Goal: Task Accomplishment & Management: Manage account settings

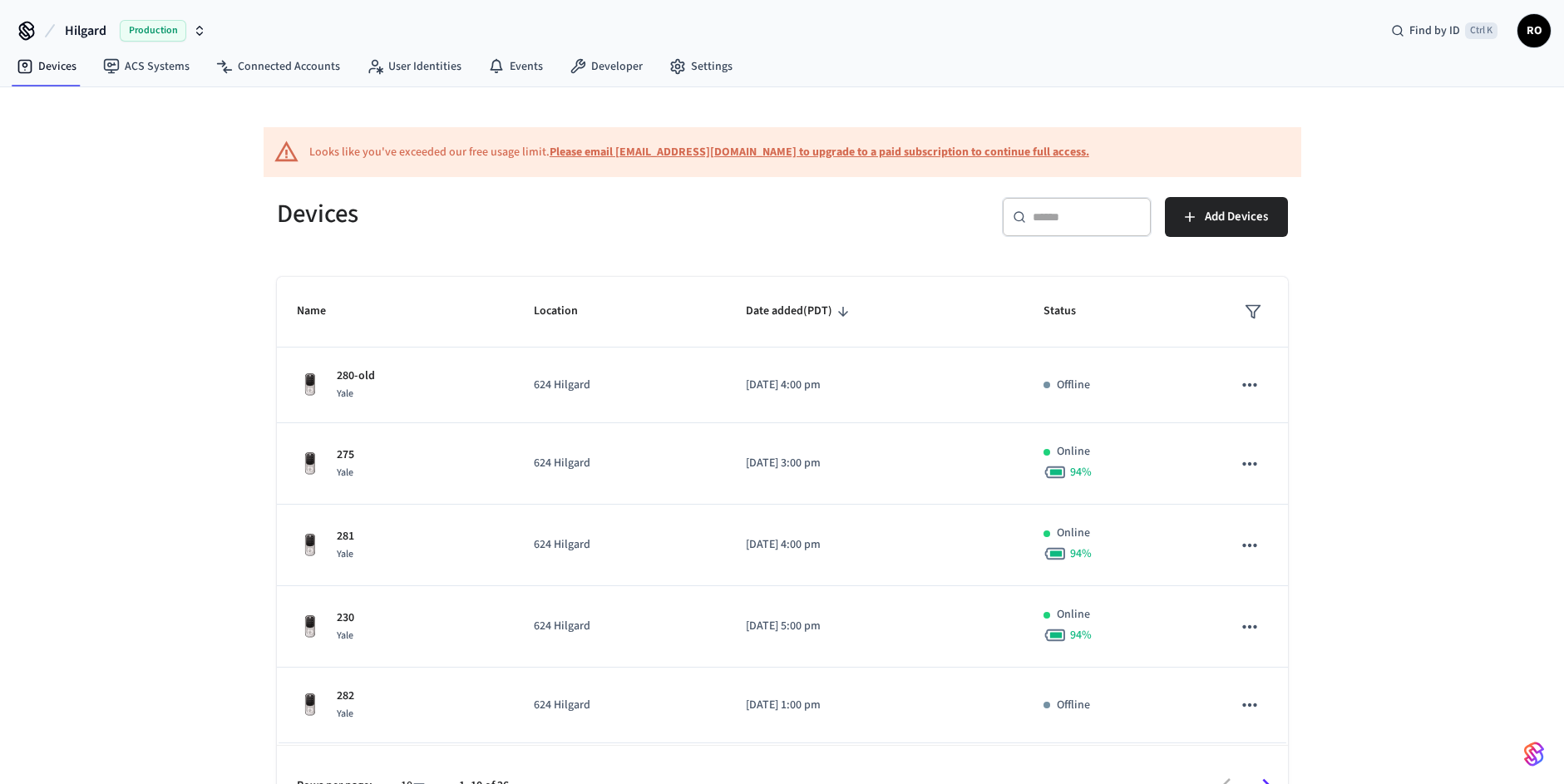
click at [1059, 209] on input "text" at bounding box center [1087, 217] width 108 height 17
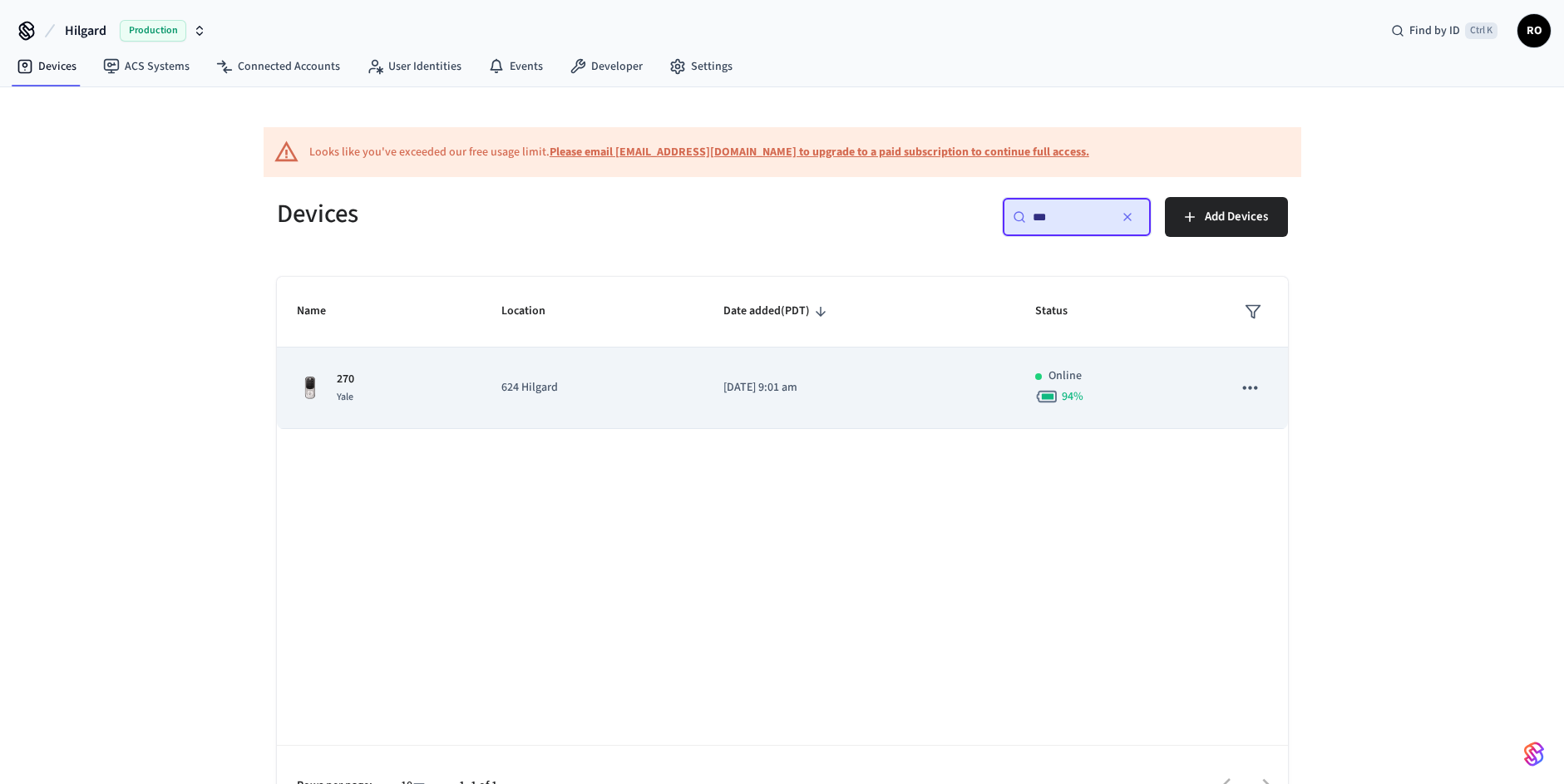
type input "***"
click at [925, 391] on p "[DATE] 9:01 am" at bounding box center [859, 388] width 272 height 18
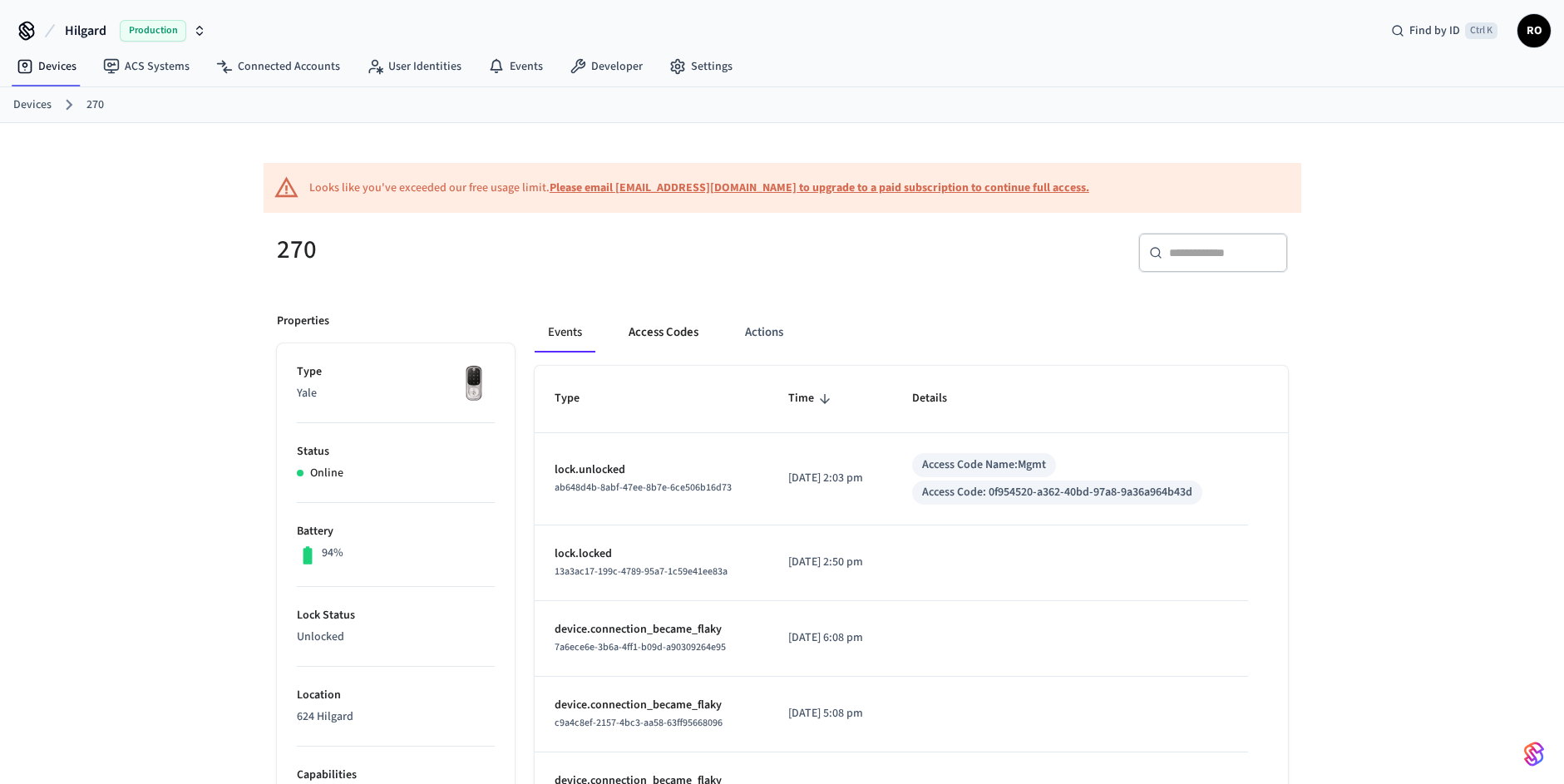
click at [688, 333] on button "Access Codes" at bounding box center [664, 333] width 96 height 40
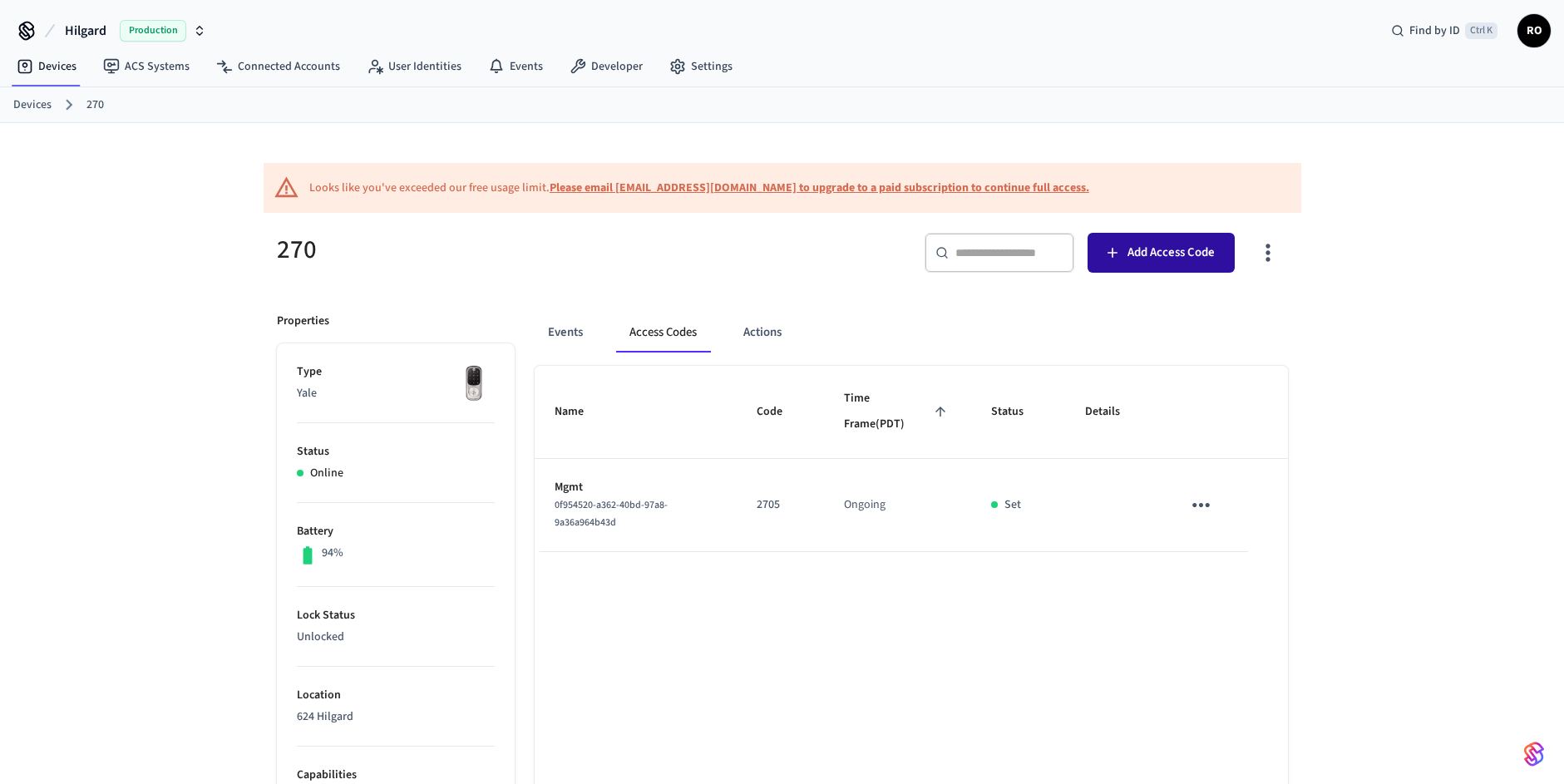
click at [1169, 252] on span "Add Access Code" at bounding box center [1171, 253] width 87 height 22
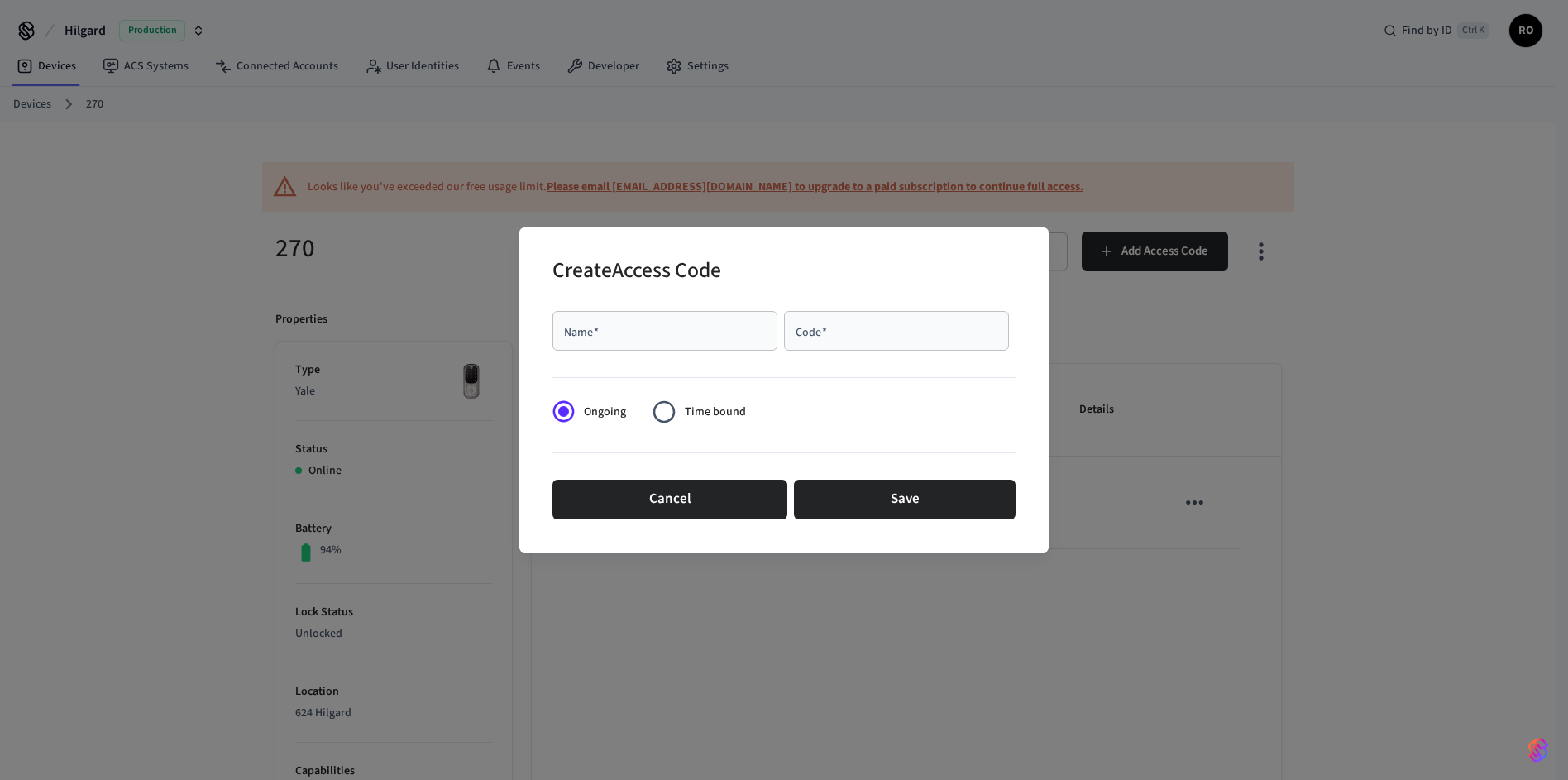
click at [663, 329] on input "Name   *" at bounding box center [665, 330] width 205 height 17
paste input "**********"
type input "**********"
type input "****"
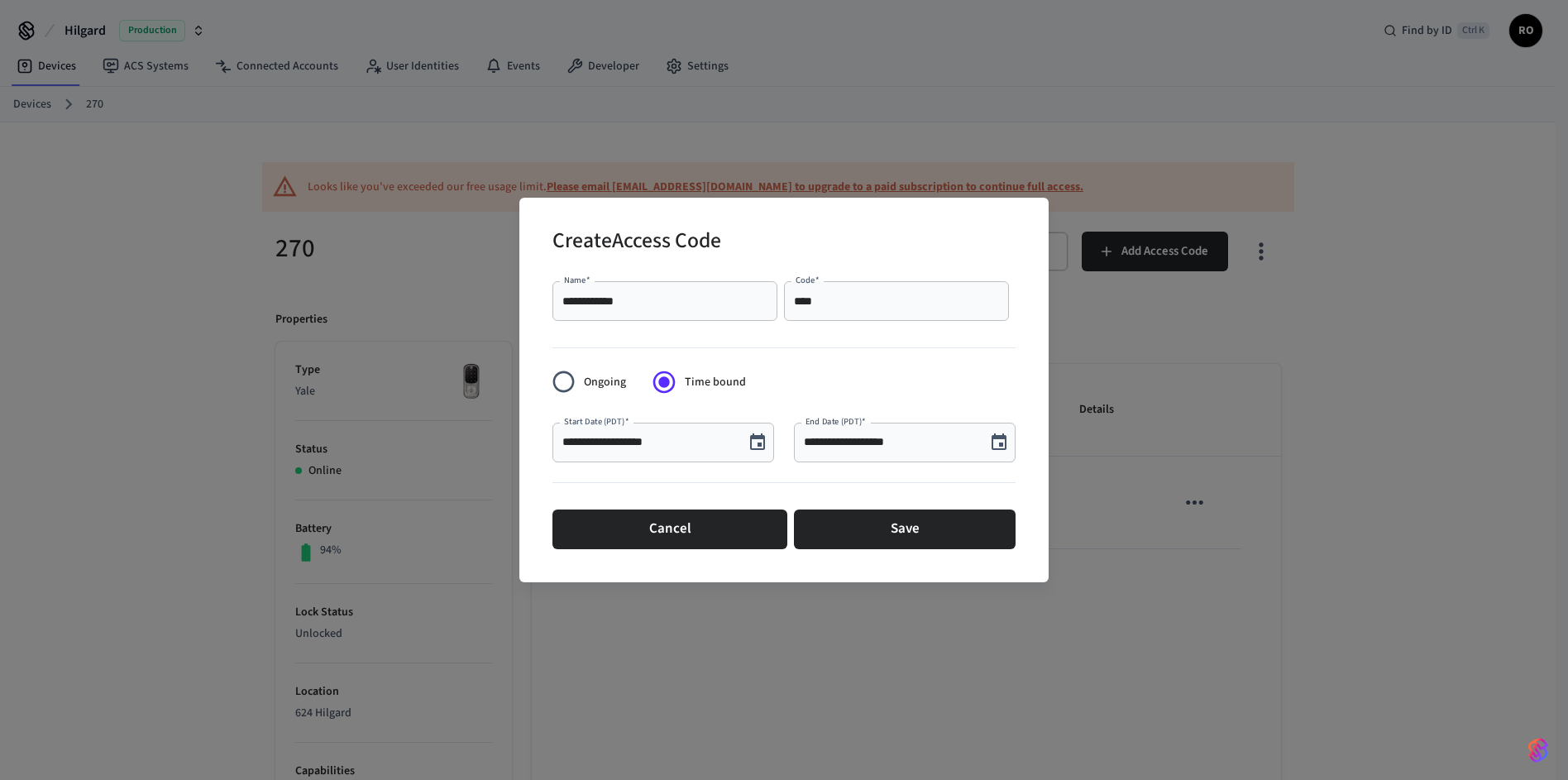
click at [755, 440] on icon "Choose date, selected date is Aug 22, 2025" at bounding box center [758, 442] width 20 height 20
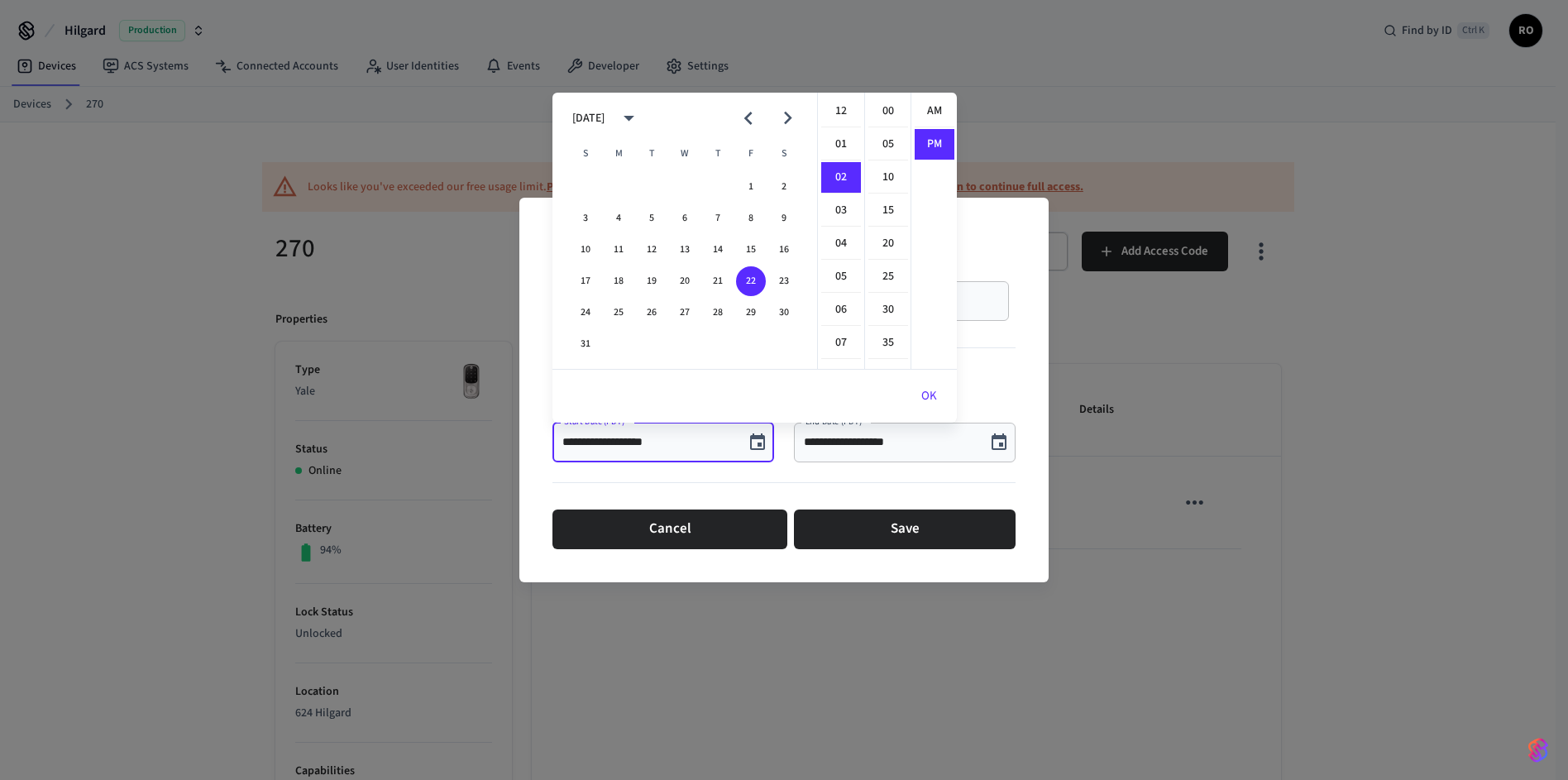
scroll to position [30, 0]
click at [772, 283] on button "23" at bounding box center [784, 281] width 29 height 29
type input "**********"
click at [889, 478] on div at bounding box center [784, 485] width 463 height 34
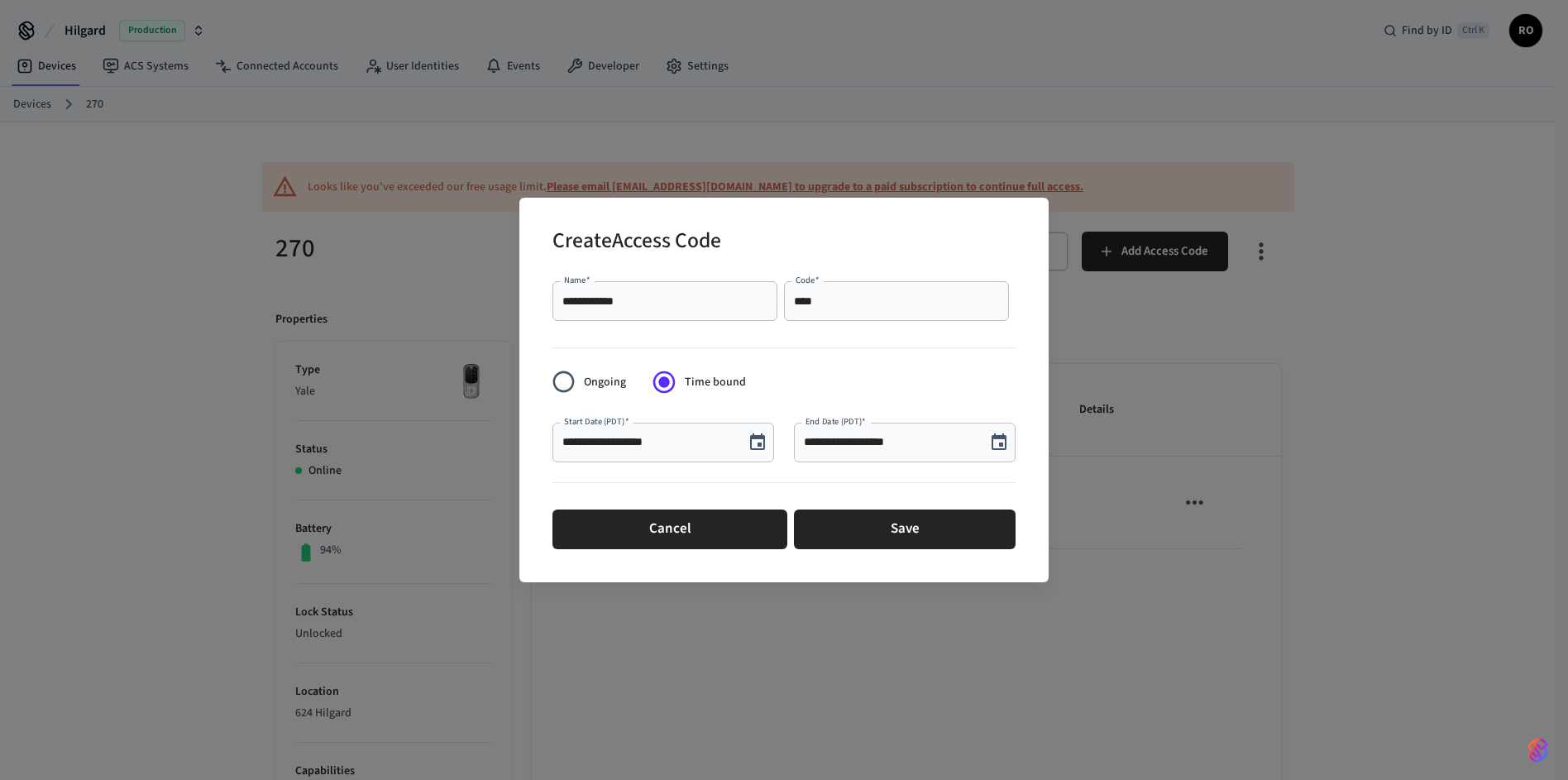
click at [989, 439] on icon "Choose date, selected date is Aug 22, 2025" at bounding box center [999, 442] width 20 height 20
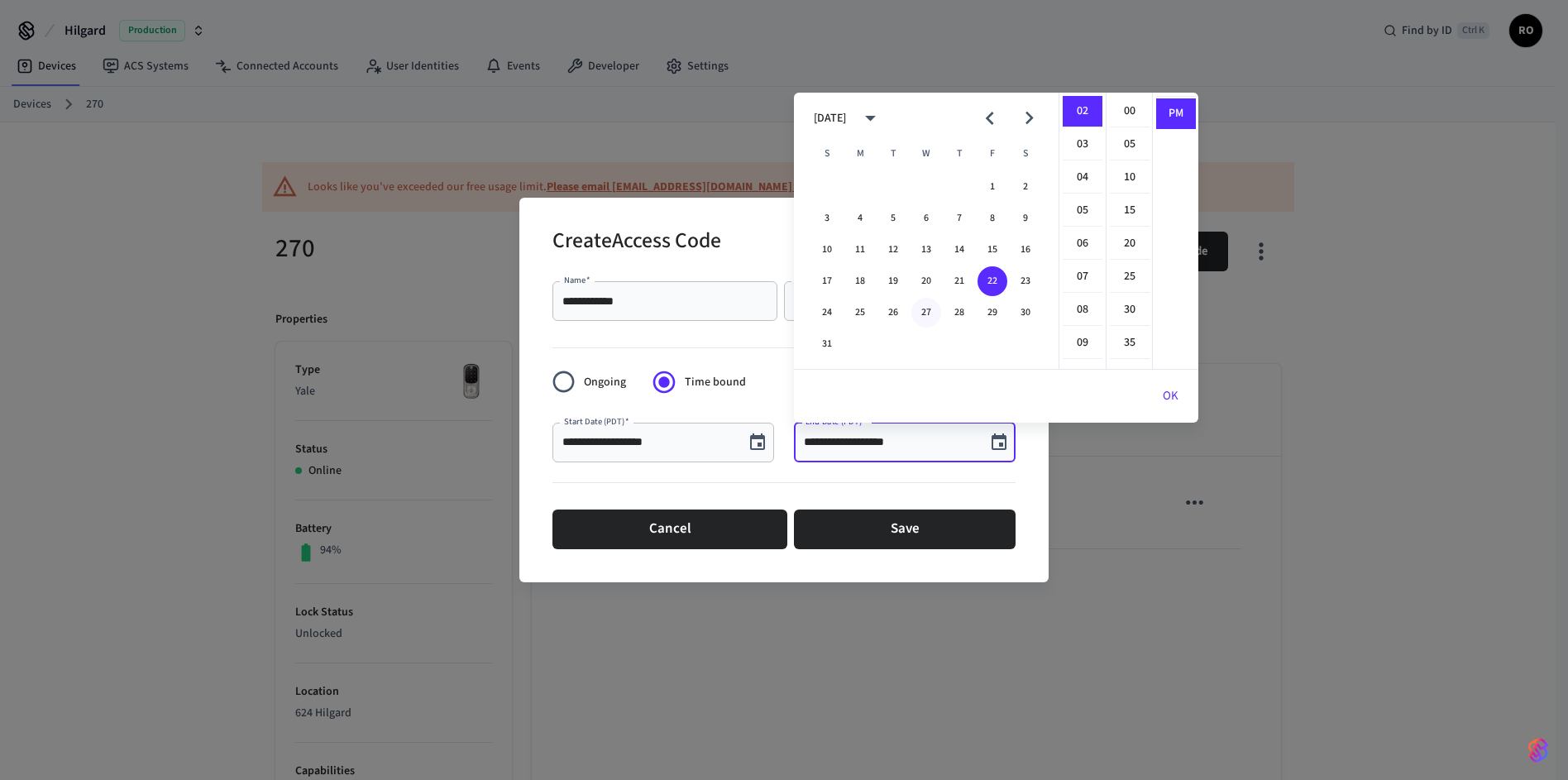
click at [930, 306] on button "27" at bounding box center [926, 312] width 29 height 29
type input "**********"
click at [885, 470] on div at bounding box center [784, 485] width 463 height 34
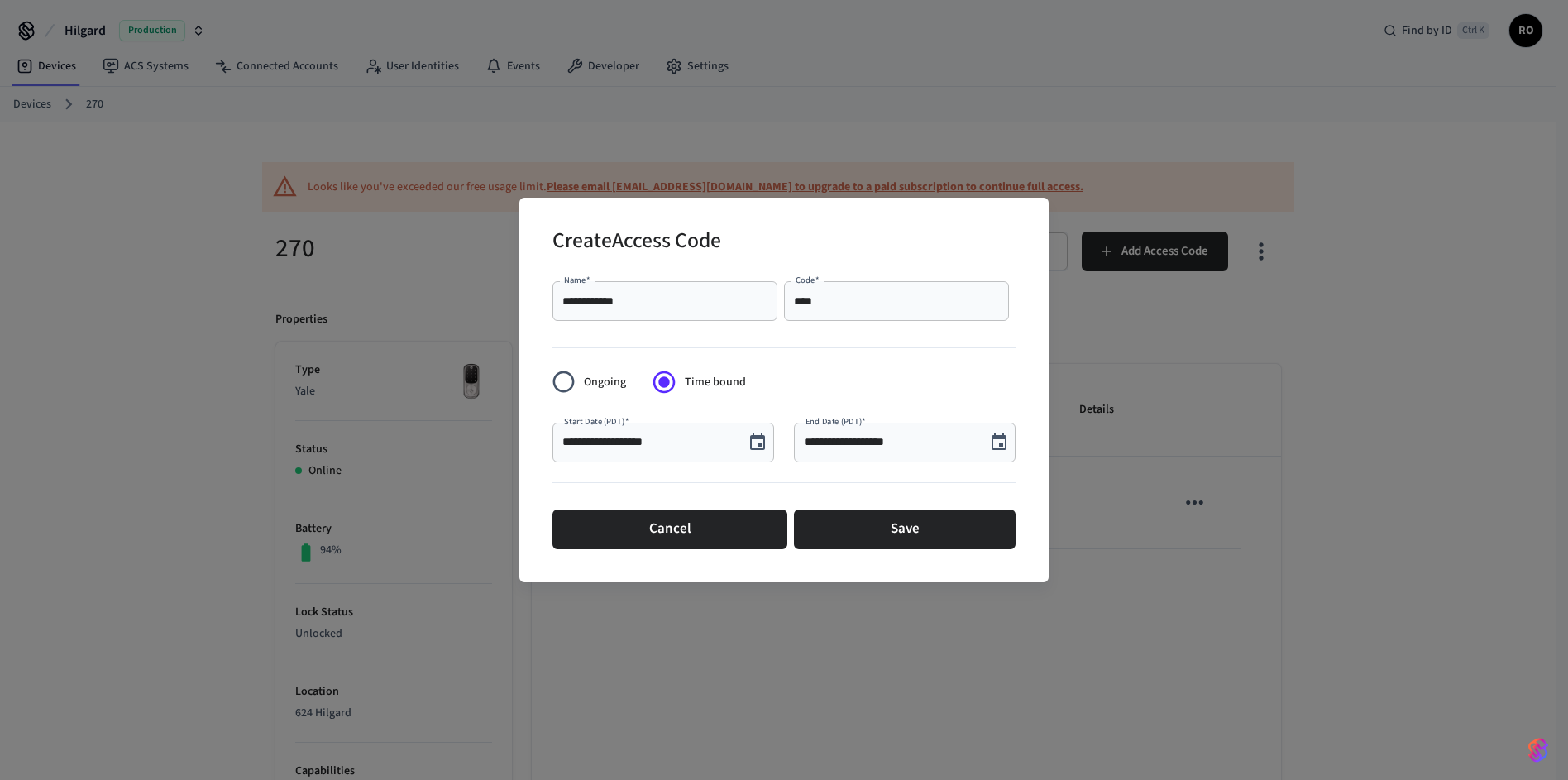
click at [754, 438] on icon "Choose date, selected date is Aug 23, 2025" at bounding box center [757, 441] width 15 height 17
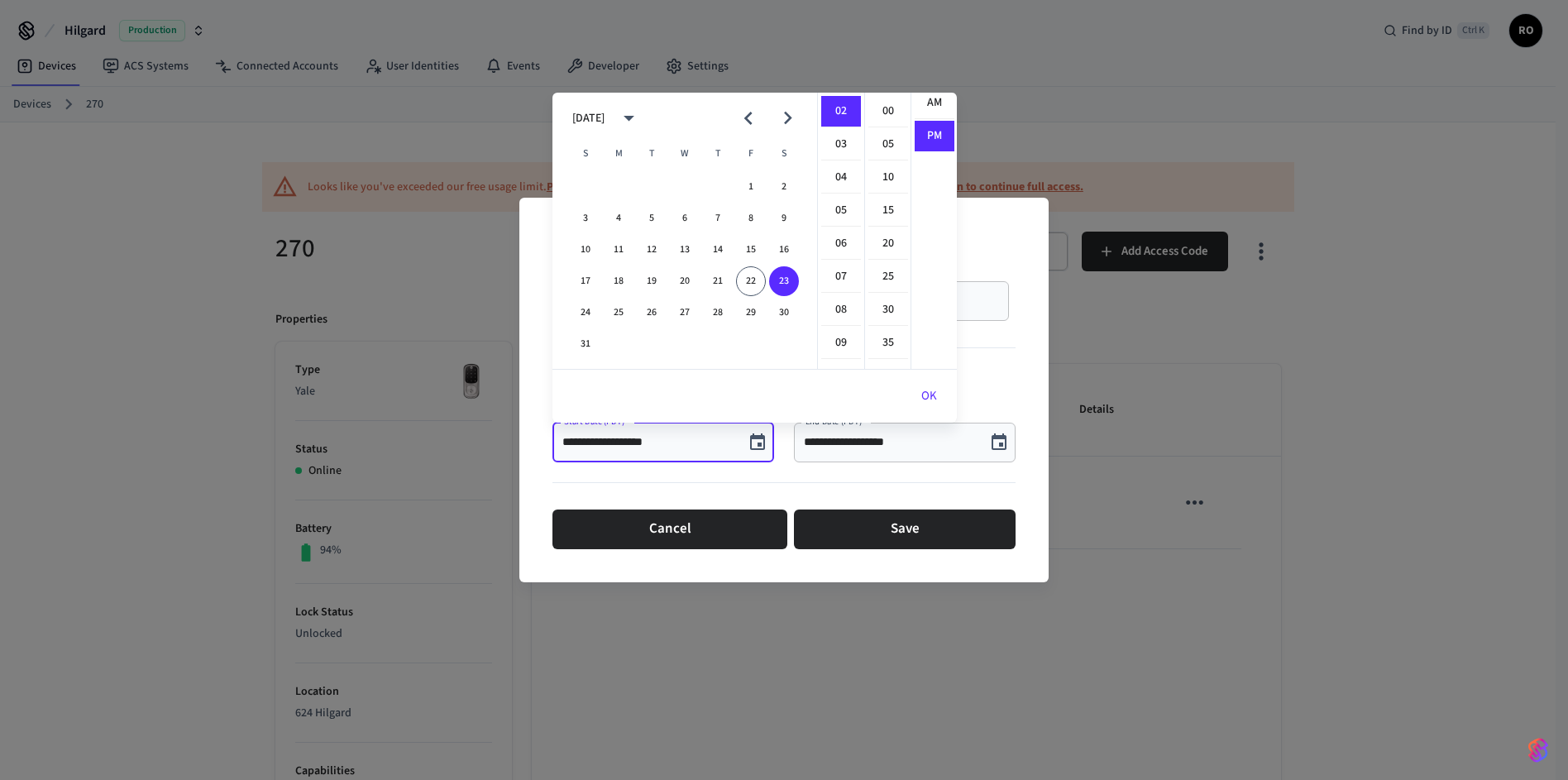
scroll to position [0, 0]
click at [924, 116] on li "AM" at bounding box center [934, 111] width 40 height 31
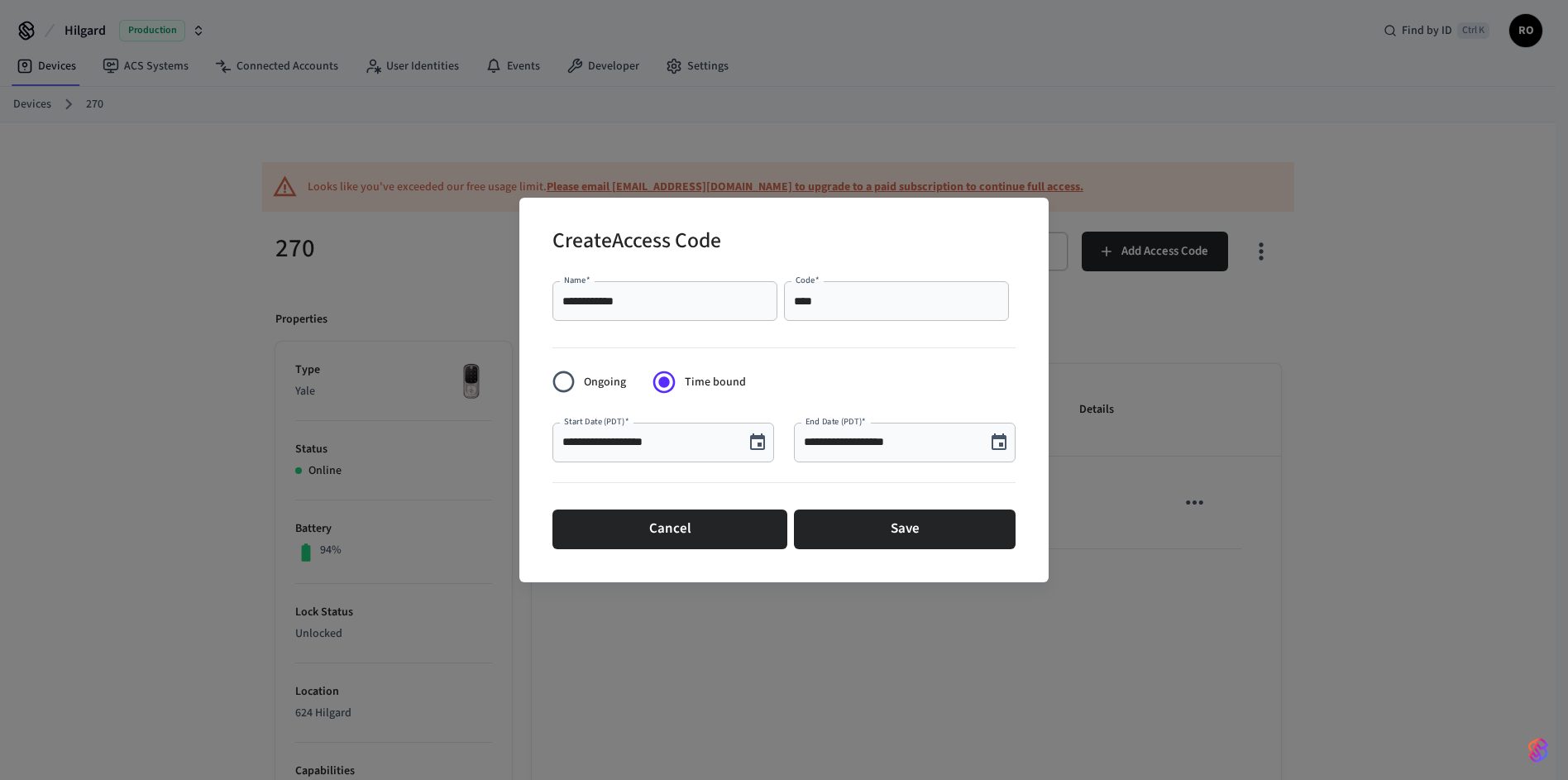
click at [755, 436] on icon "Choose date, selected date is Aug 23, 2025" at bounding box center [757, 441] width 15 height 17
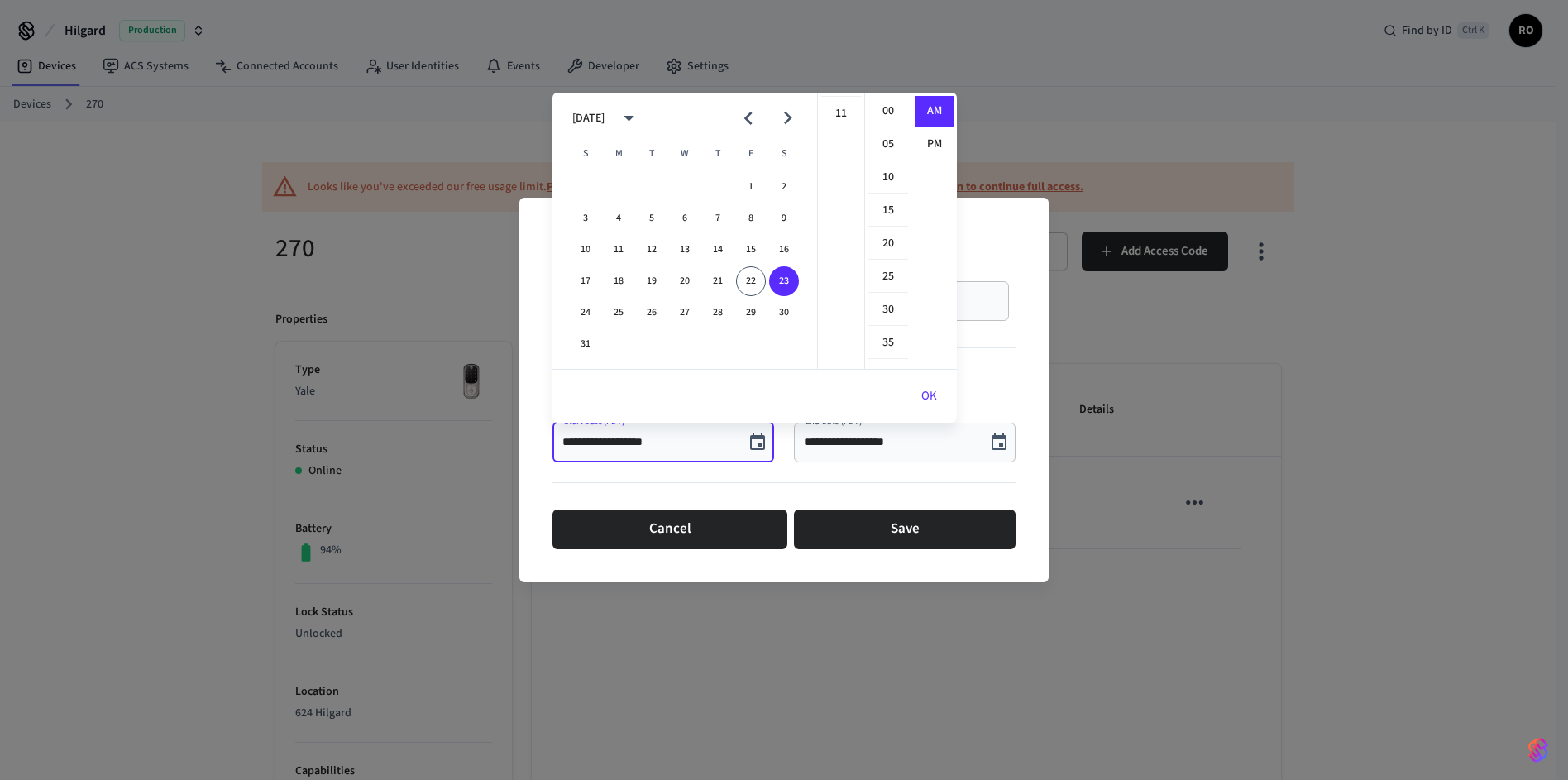
scroll to position [213, 0]
click at [834, 252] on li "11" at bounding box center [841, 262] width 40 height 30
type input "**********"
click at [781, 473] on div at bounding box center [784, 485] width 463 height 34
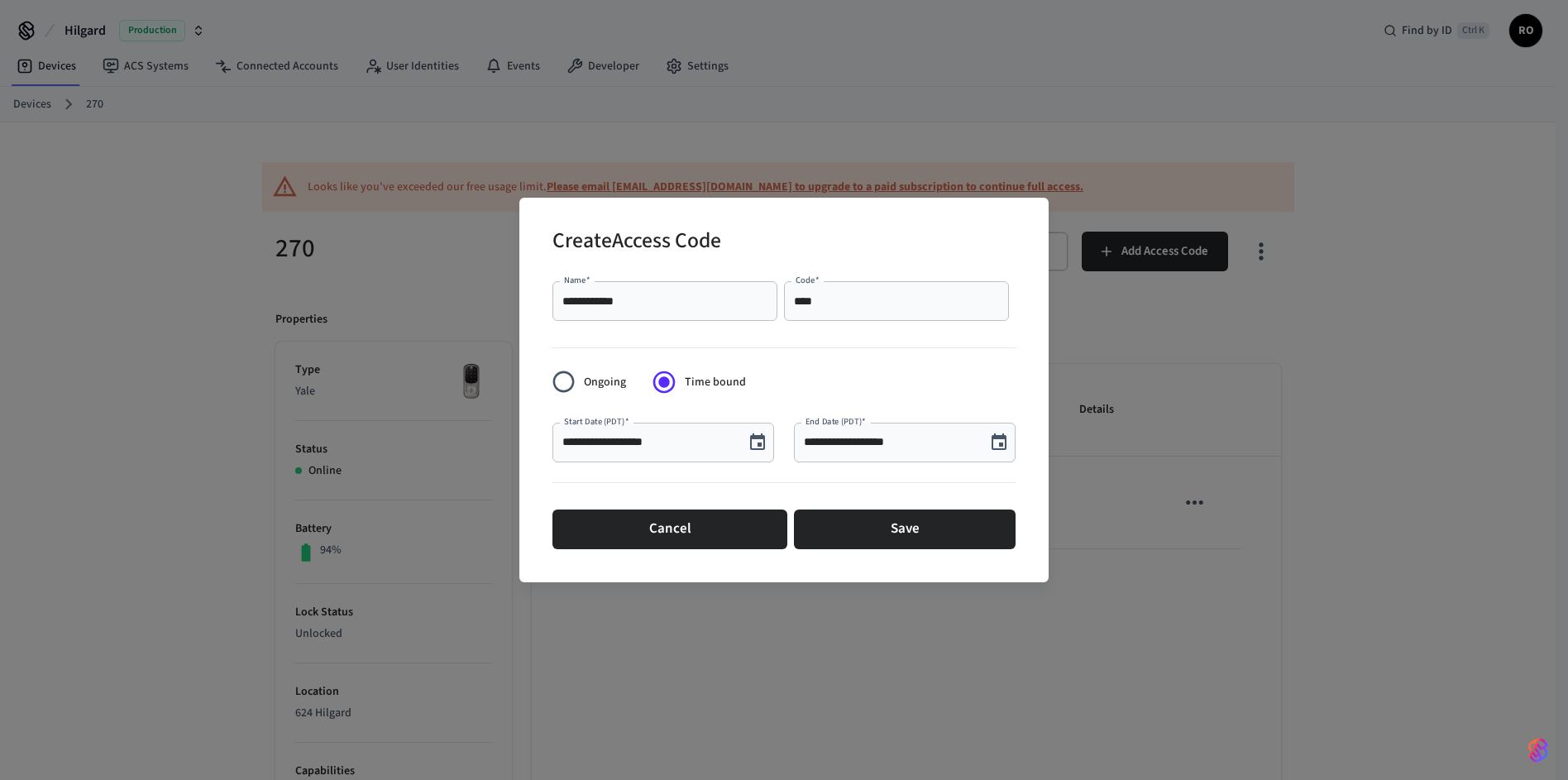
click at [993, 440] on icon "Choose date, selected date is Aug 27, 2025" at bounding box center [999, 441] width 15 height 17
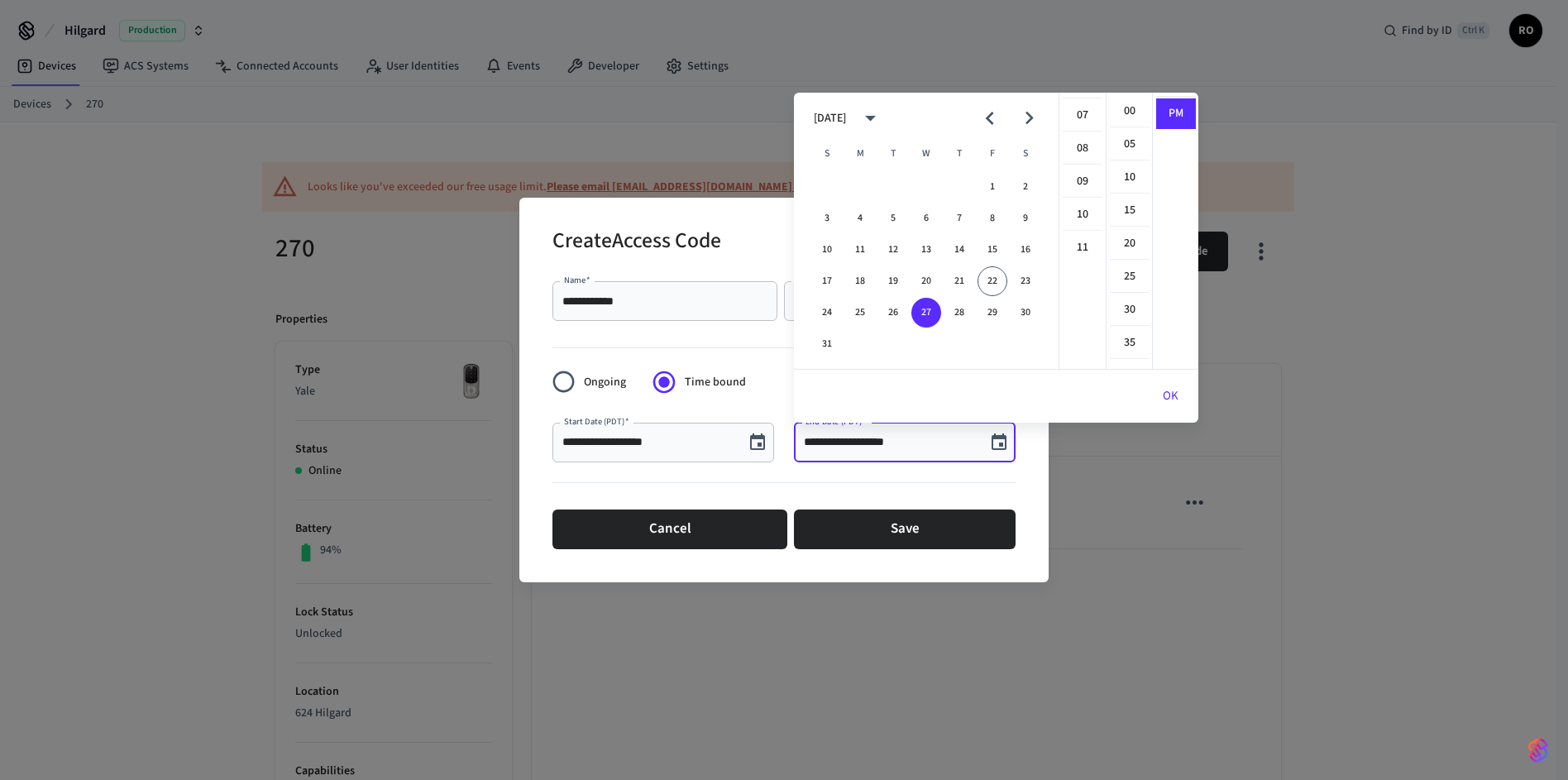
scroll to position [298, 0]
click at [1084, 186] on li "11" at bounding box center [1083, 177] width 40 height 30
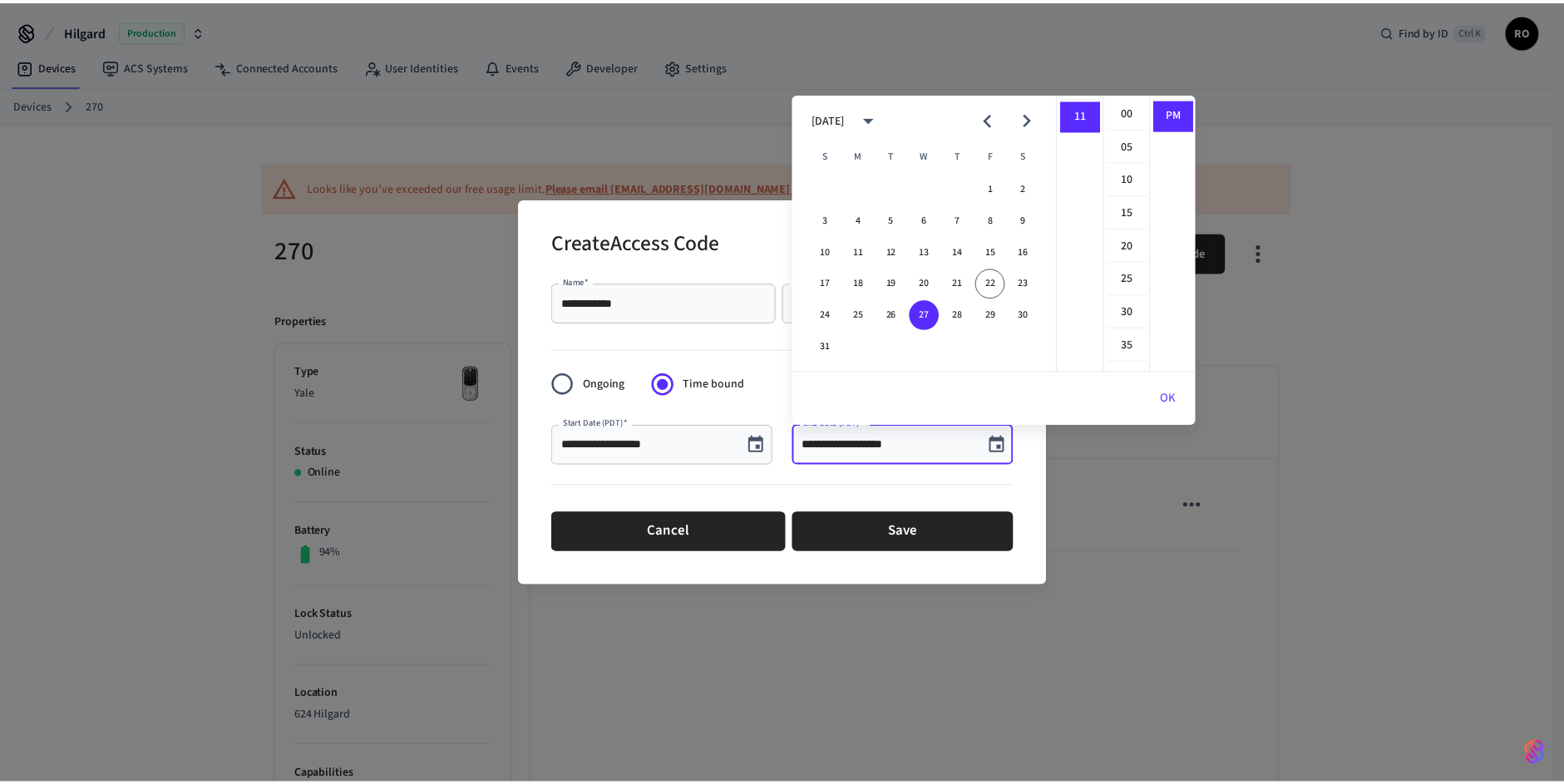
scroll to position [0, 0]
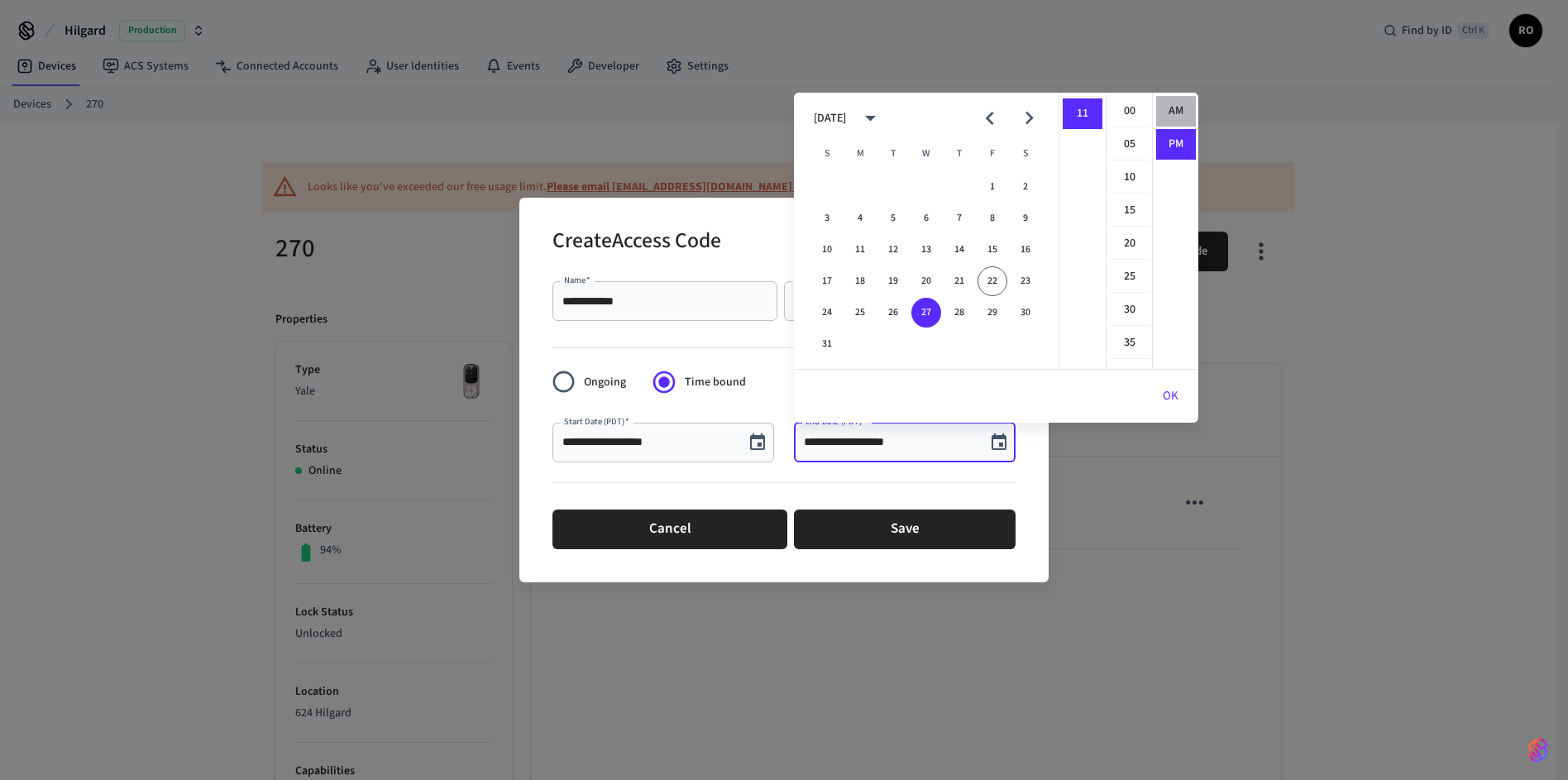
click at [1176, 116] on li "AM" at bounding box center [1176, 111] width 40 height 31
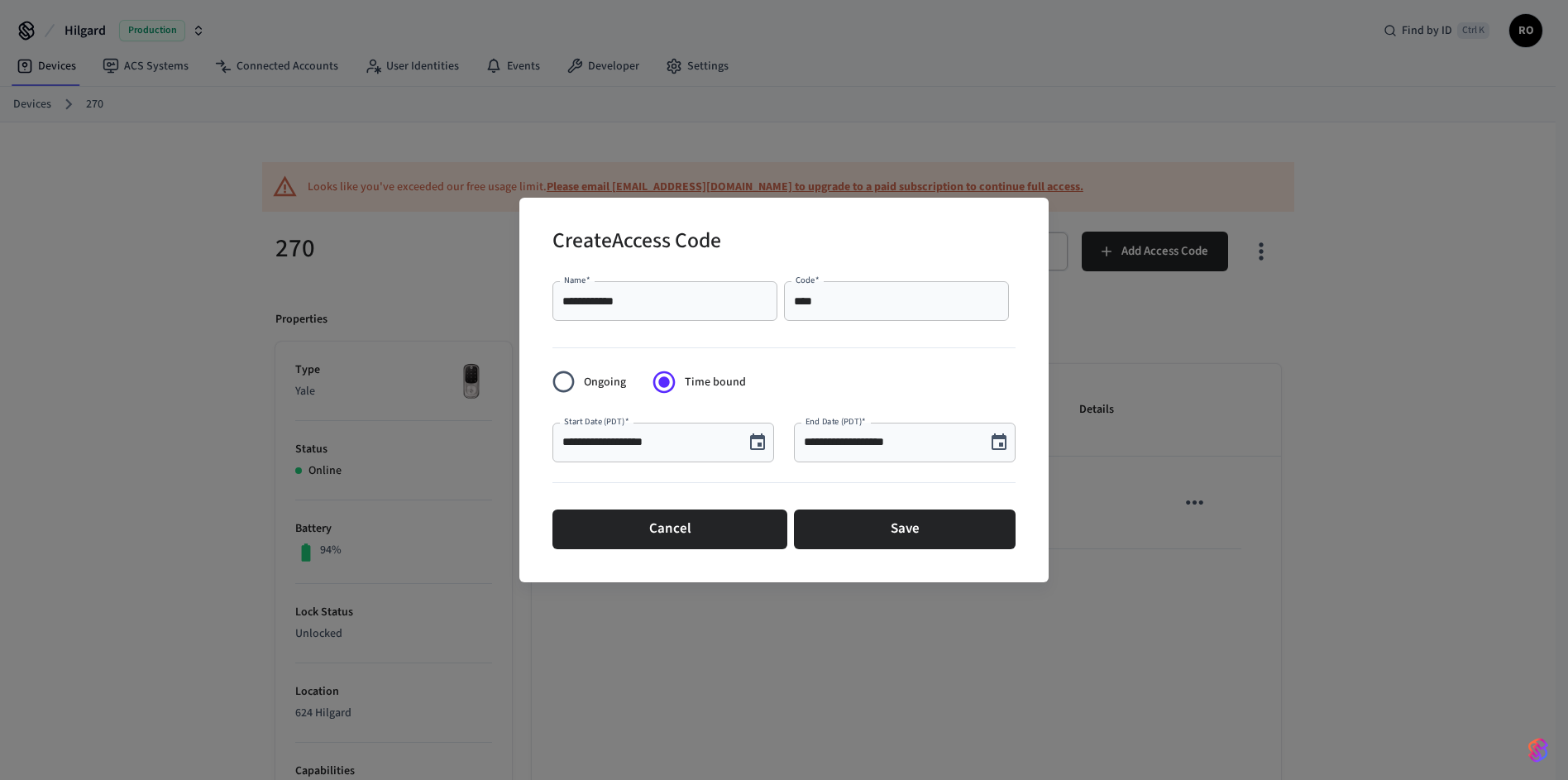
click at [874, 443] on input "**********" at bounding box center [889, 442] width 172 height 17
click at [879, 440] on input "**********" at bounding box center [889, 442] width 172 height 17
type input "**********"
click at [812, 404] on div "**********" at bounding box center [894, 436] width 241 height 66
click at [885, 524] on button "Save" at bounding box center [904, 529] width 222 height 40
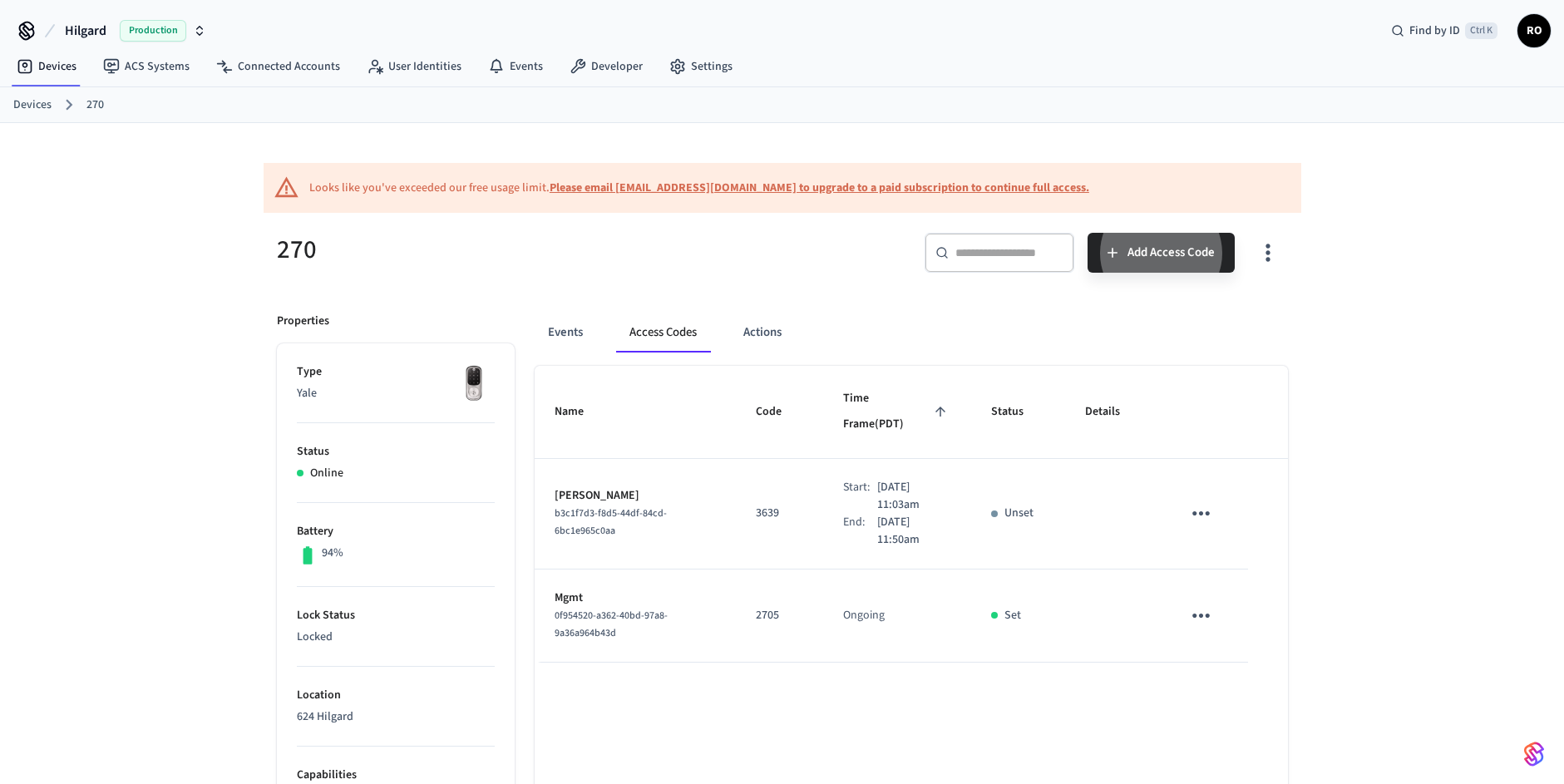
click at [1384, 521] on div "Looks like you've exceeded our free usage limit. Please email support@getseam.c…" at bounding box center [782, 704] width 1564 height 1162
click at [1191, 500] on icon "sticky table" at bounding box center [1201, 513] width 26 height 26
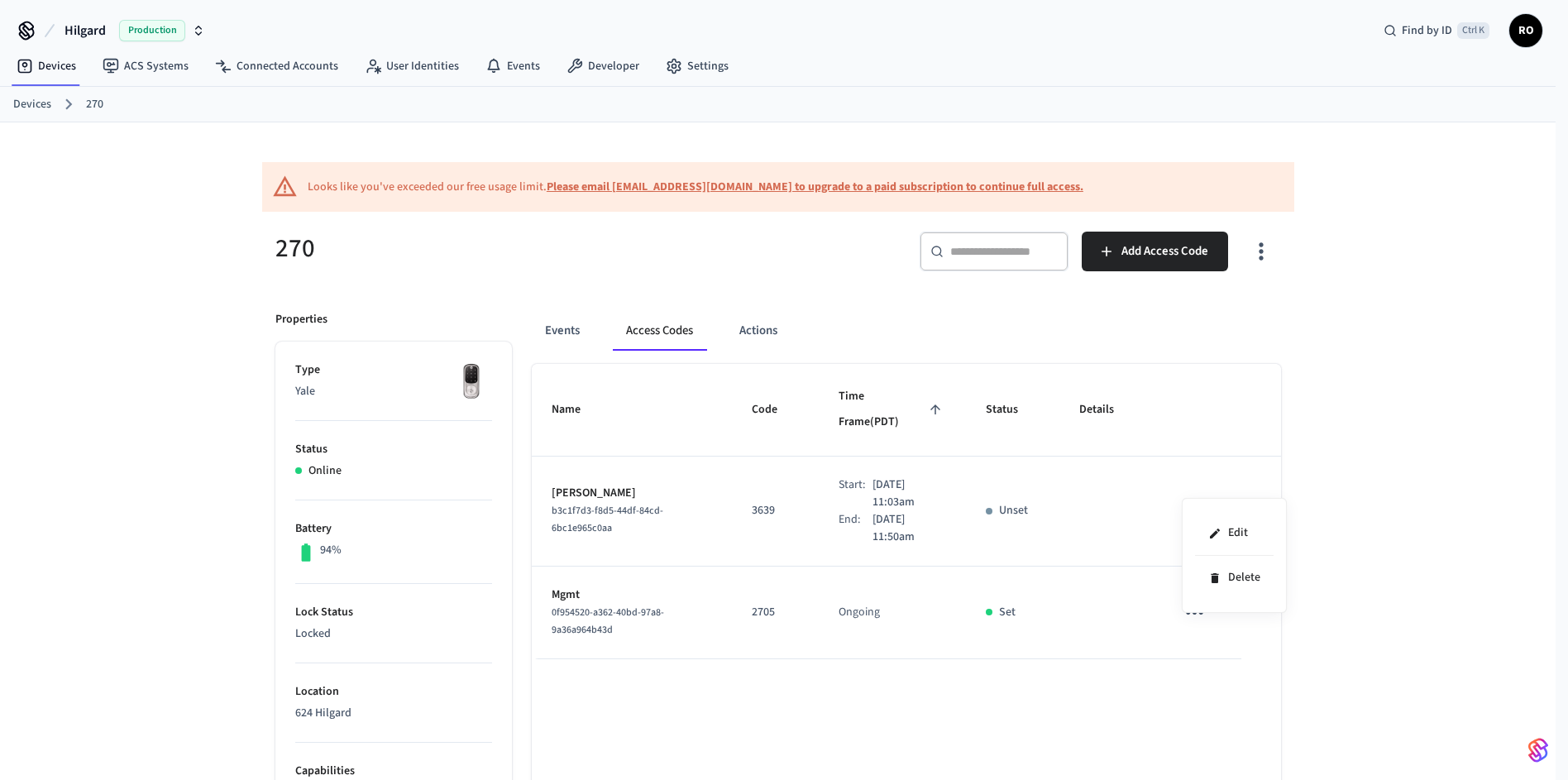
click at [1393, 481] on div at bounding box center [784, 390] width 1568 height 780
click at [760, 338] on button "Actions" at bounding box center [759, 331] width 64 height 40
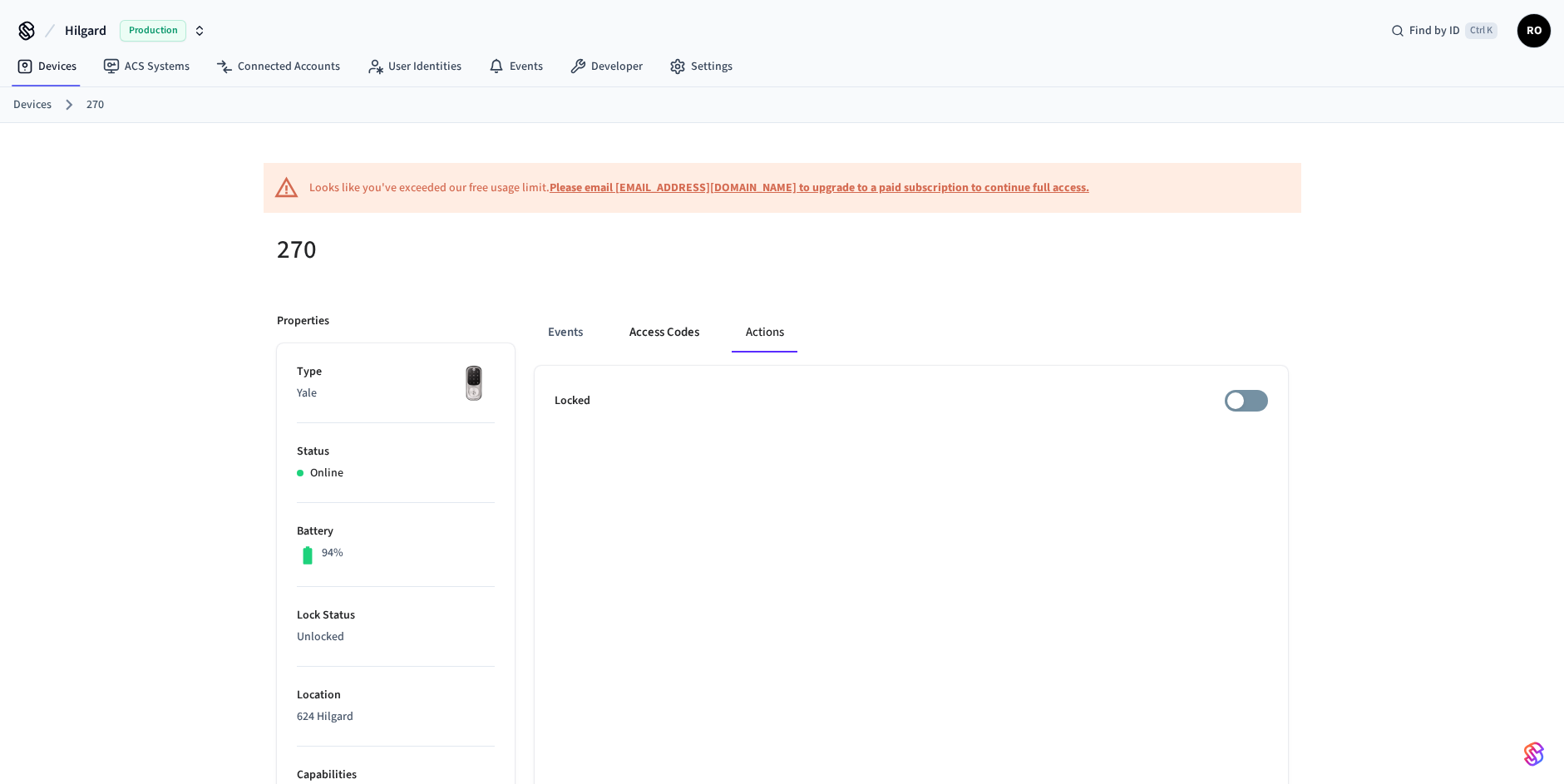
click at [642, 328] on button "Access Codes" at bounding box center [665, 333] width 96 height 40
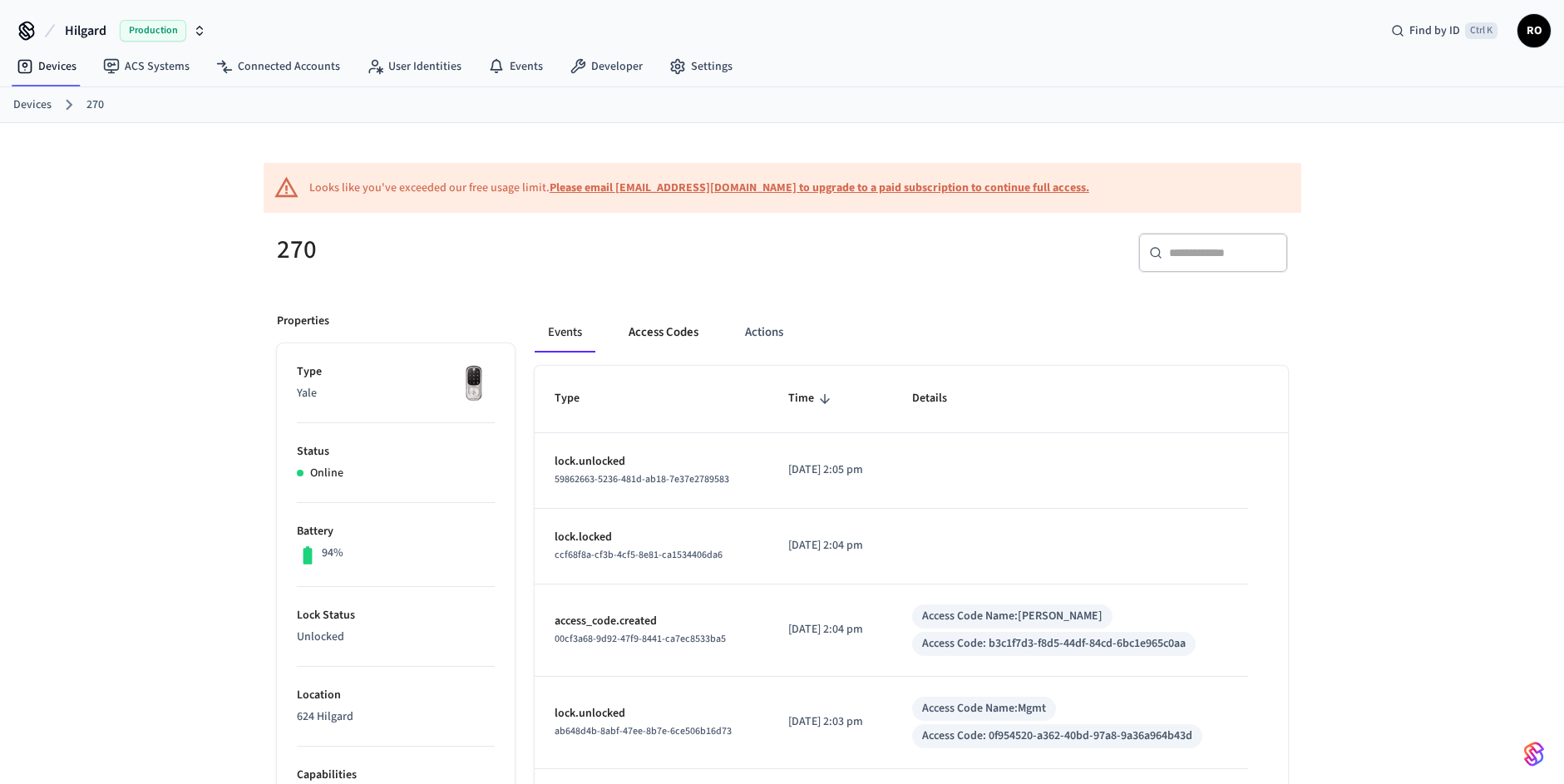
click at [645, 335] on button "Access Codes" at bounding box center [664, 333] width 96 height 40
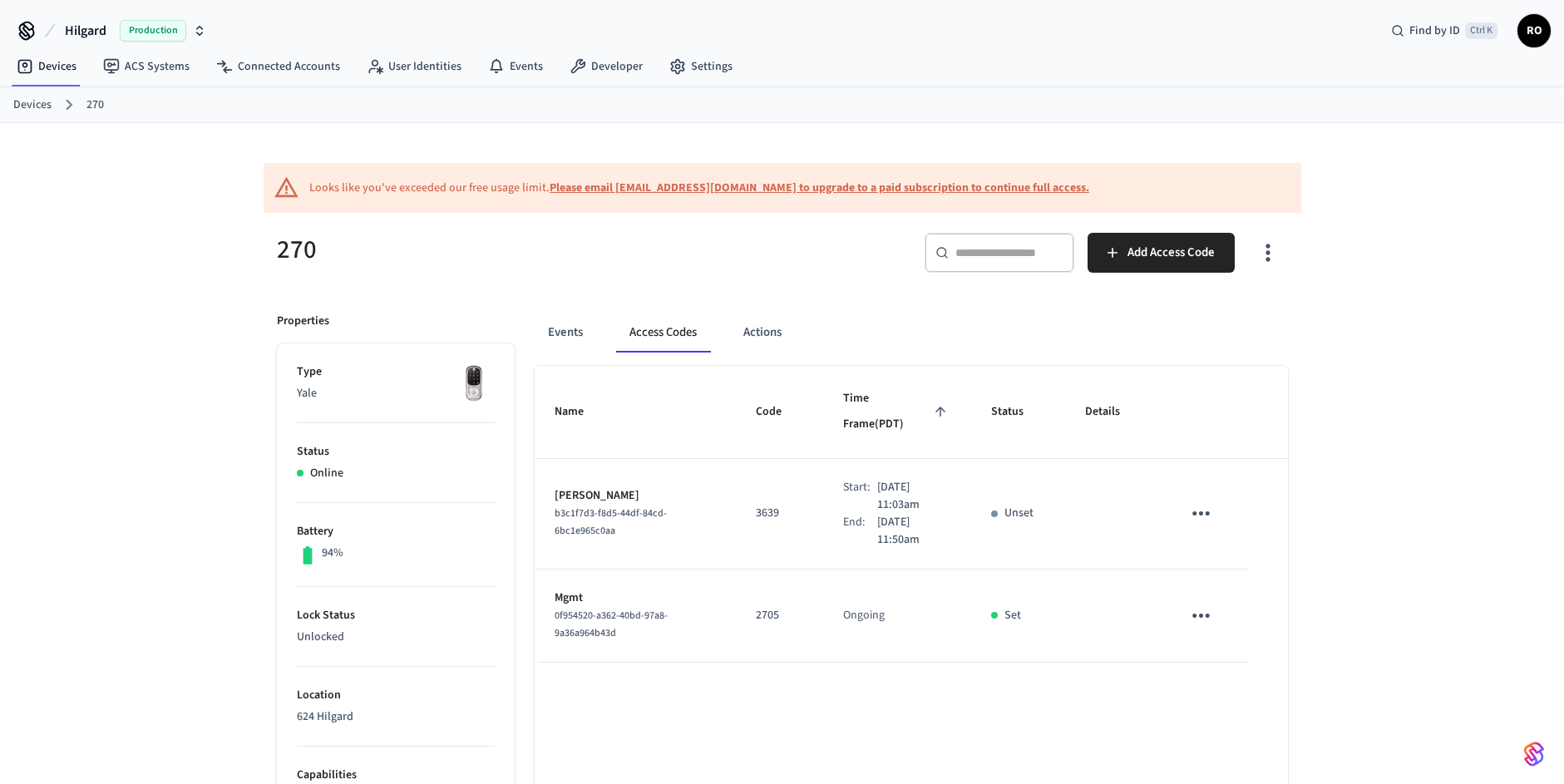
click at [1193, 500] on icon "sticky table" at bounding box center [1201, 513] width 26 height 26
click at [1211, 541] on li "Edit" at bounding box center [1241, 536] width 79 height 45
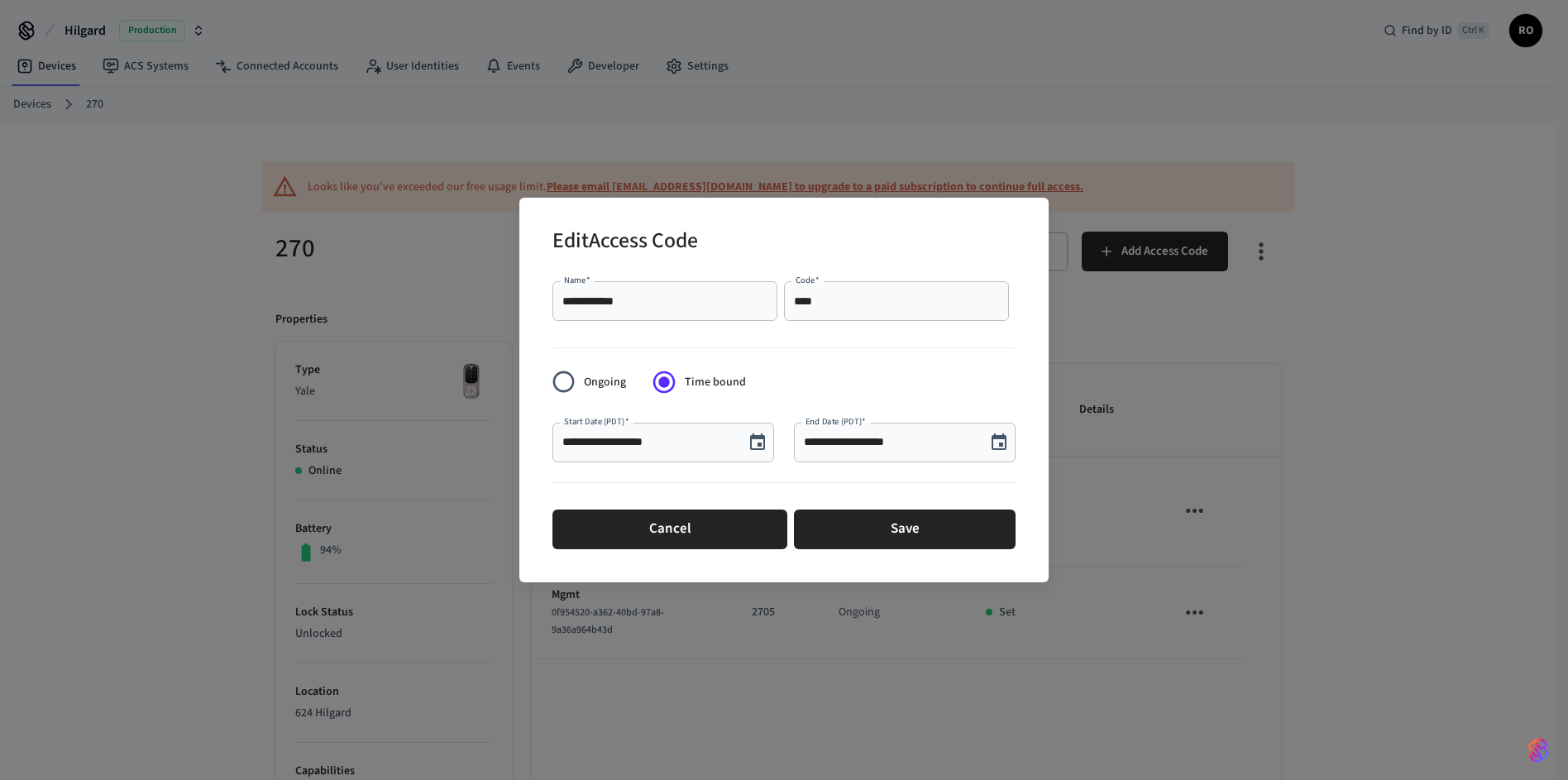
click at [757, 443] on icon "Choose date, selected date is Aug 23, 2025" at bounding box center [758, 442] width 20 height 20
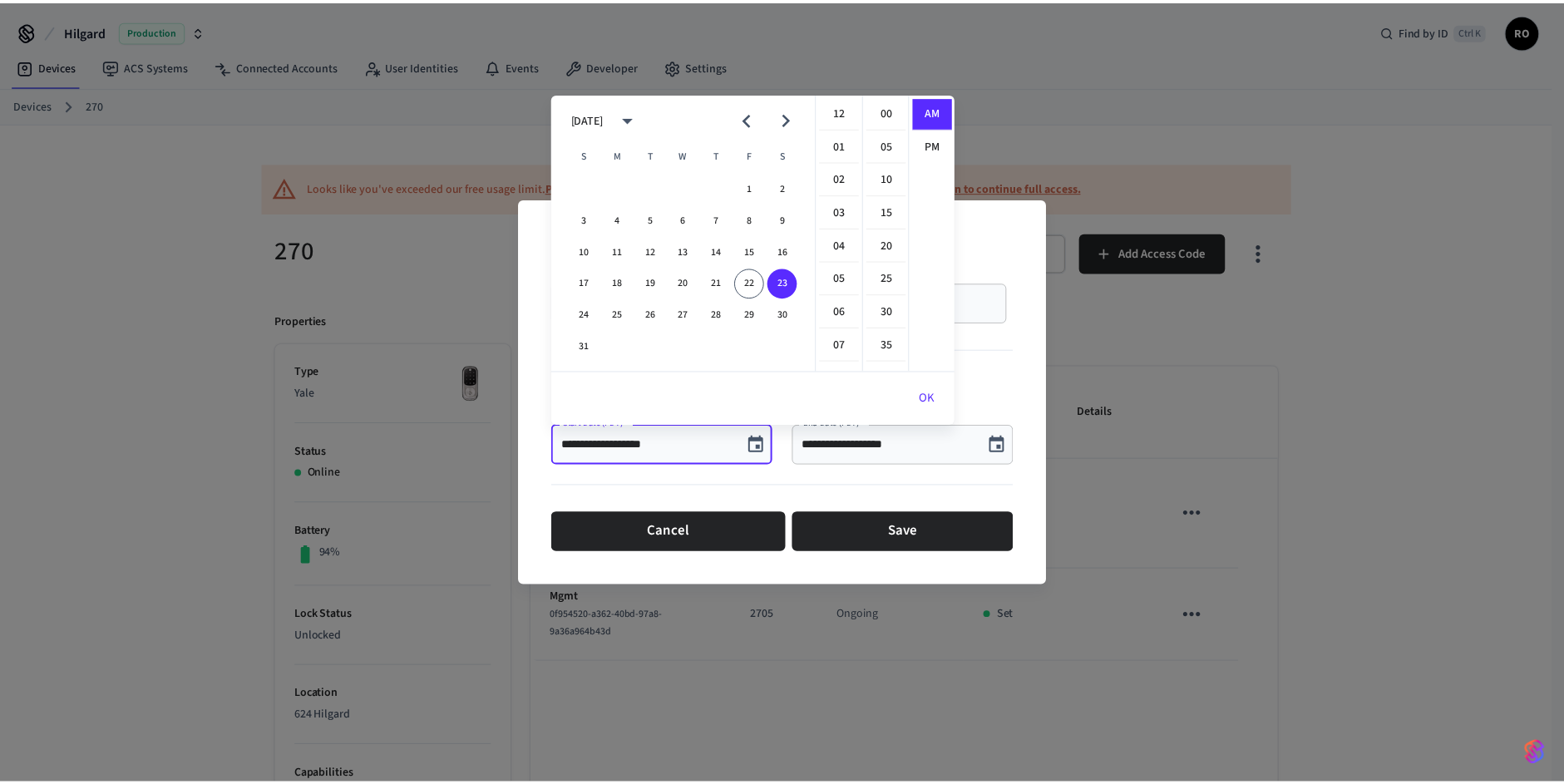
scroll to position [363, 0]
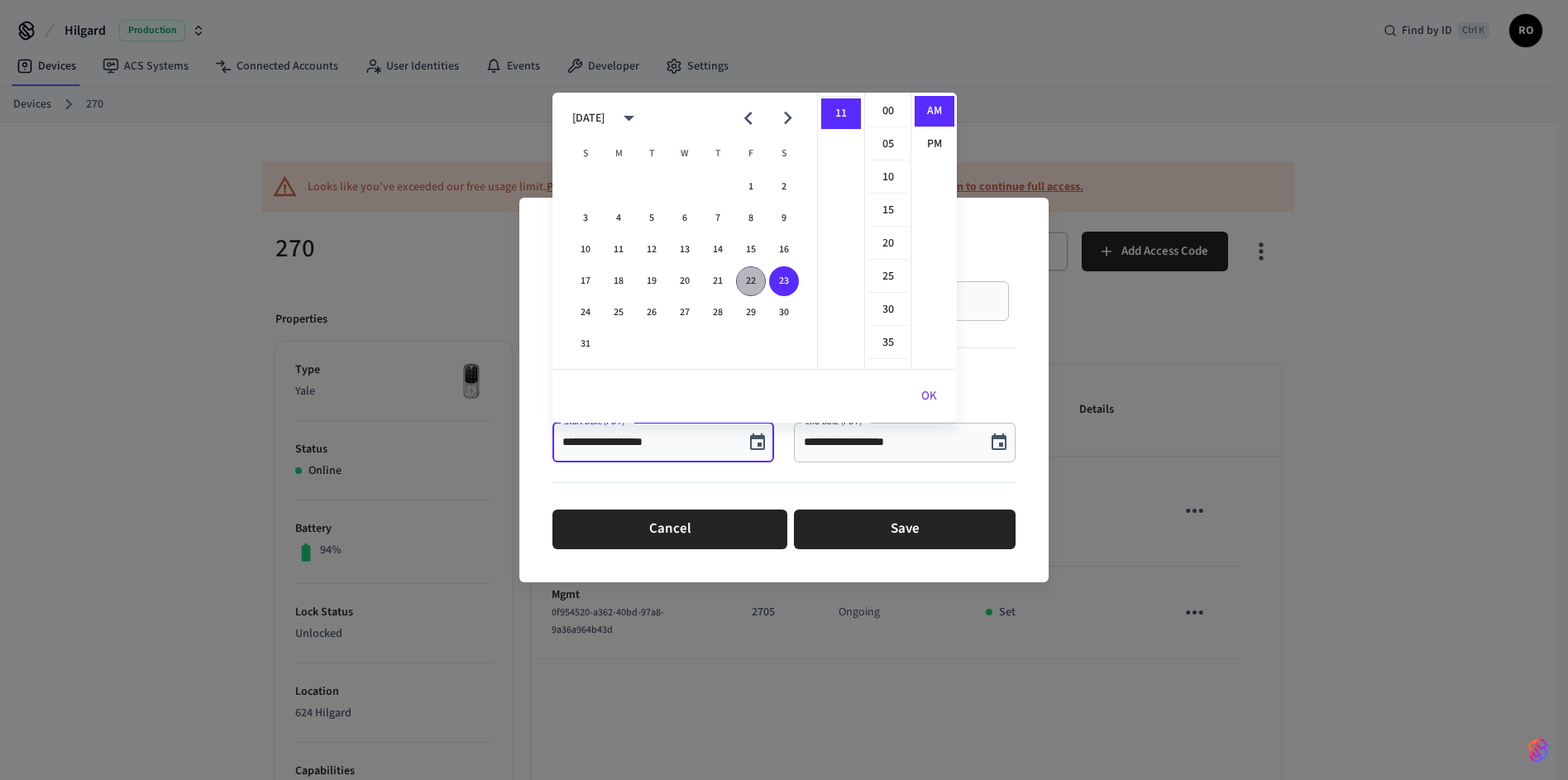
click at [741, 281] on button "22" at bounding box center [751, 281] width 29 height 29
type input "**********"
click at [920, 522] on button "Save" at bounding box center [904, 529] width 222 height 40
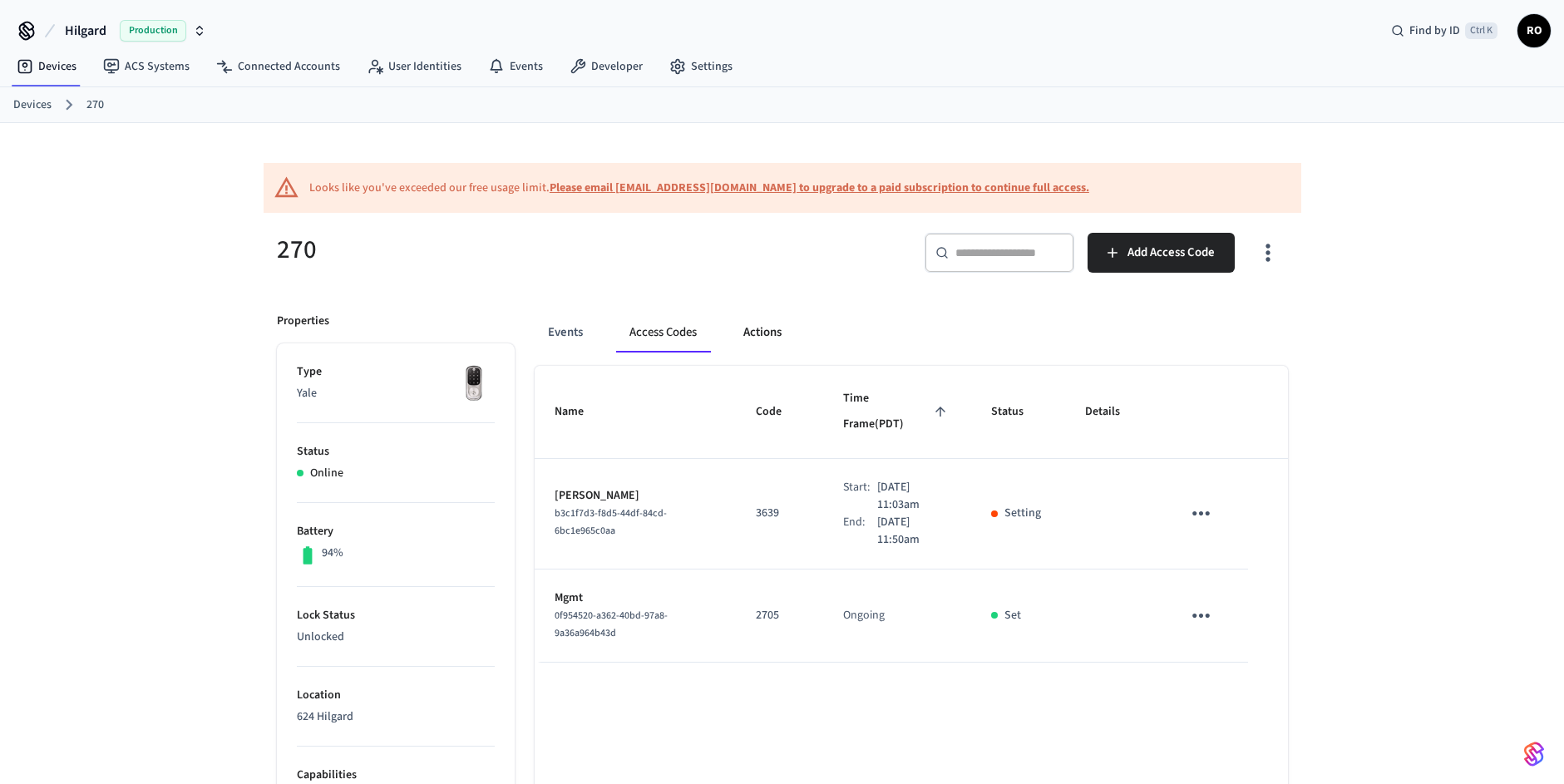
click at [764, 333] on button "Actions" at bounding box center [763, 333] width 65 height 40
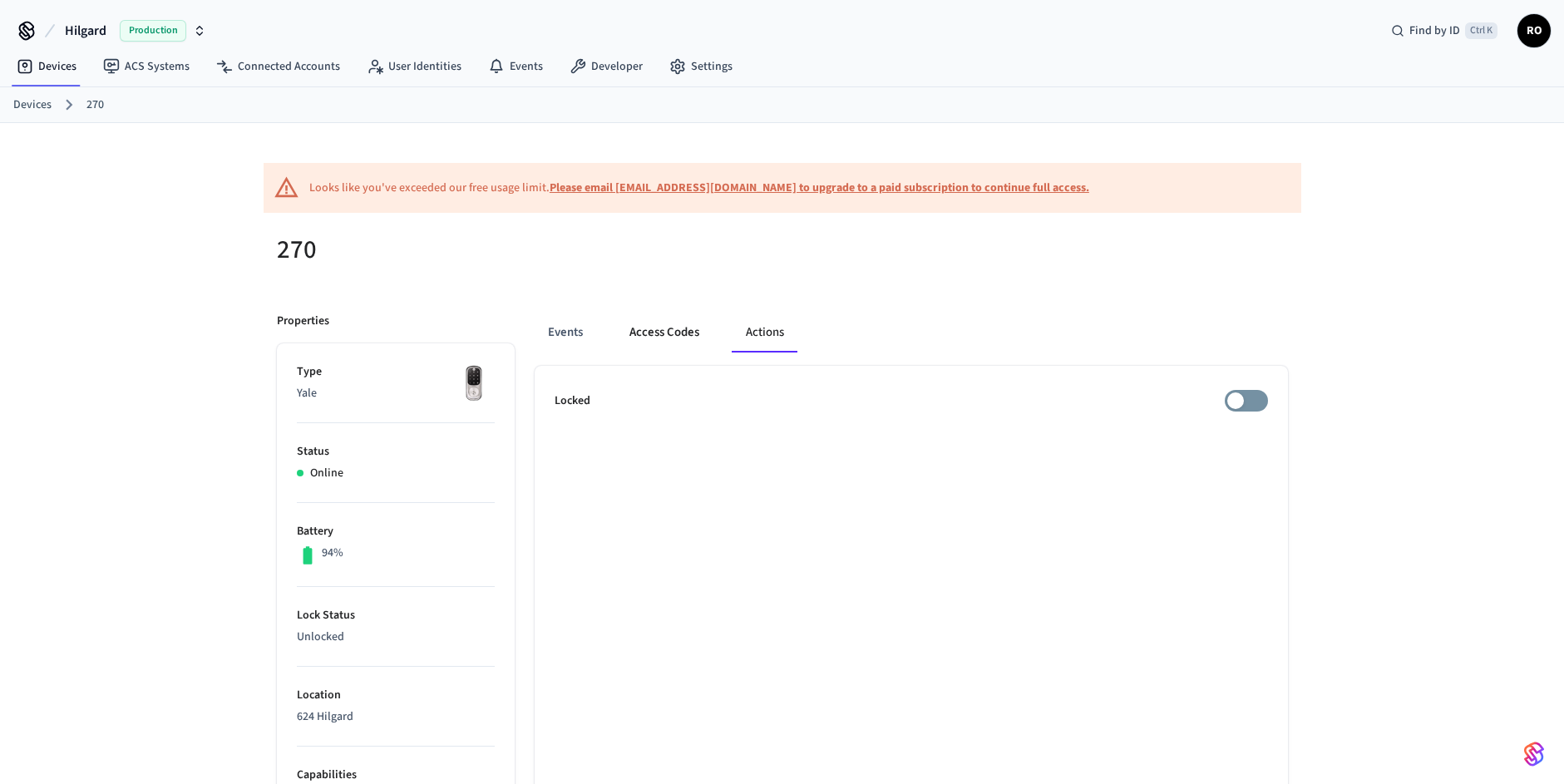
click at [649, 330] on button "Access Codes" at bounding box center [665, 333] width 96 height 40
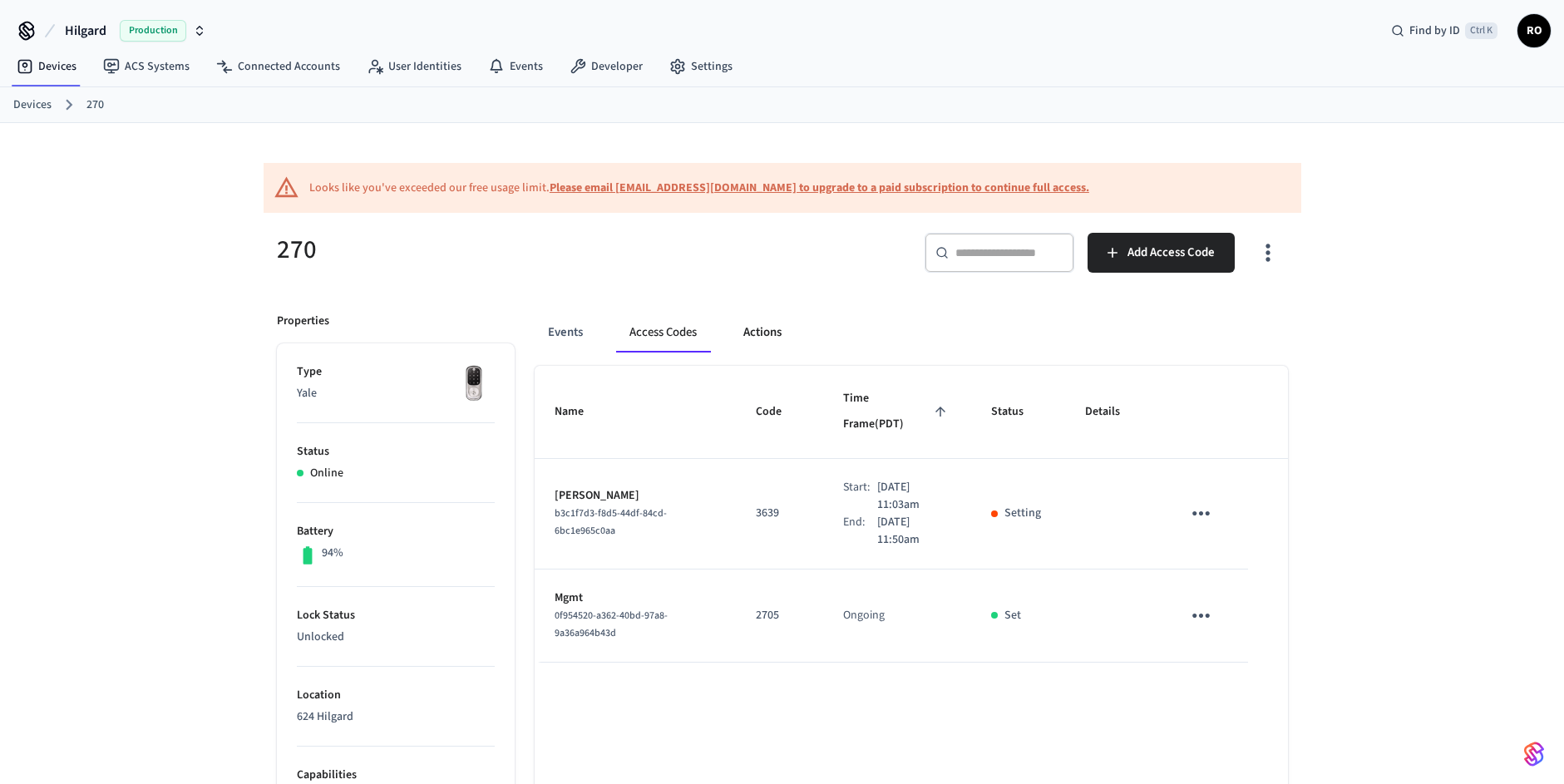
click at [737, 328] on button "Actions" at bounding box center [763, 333] width 65 height 40
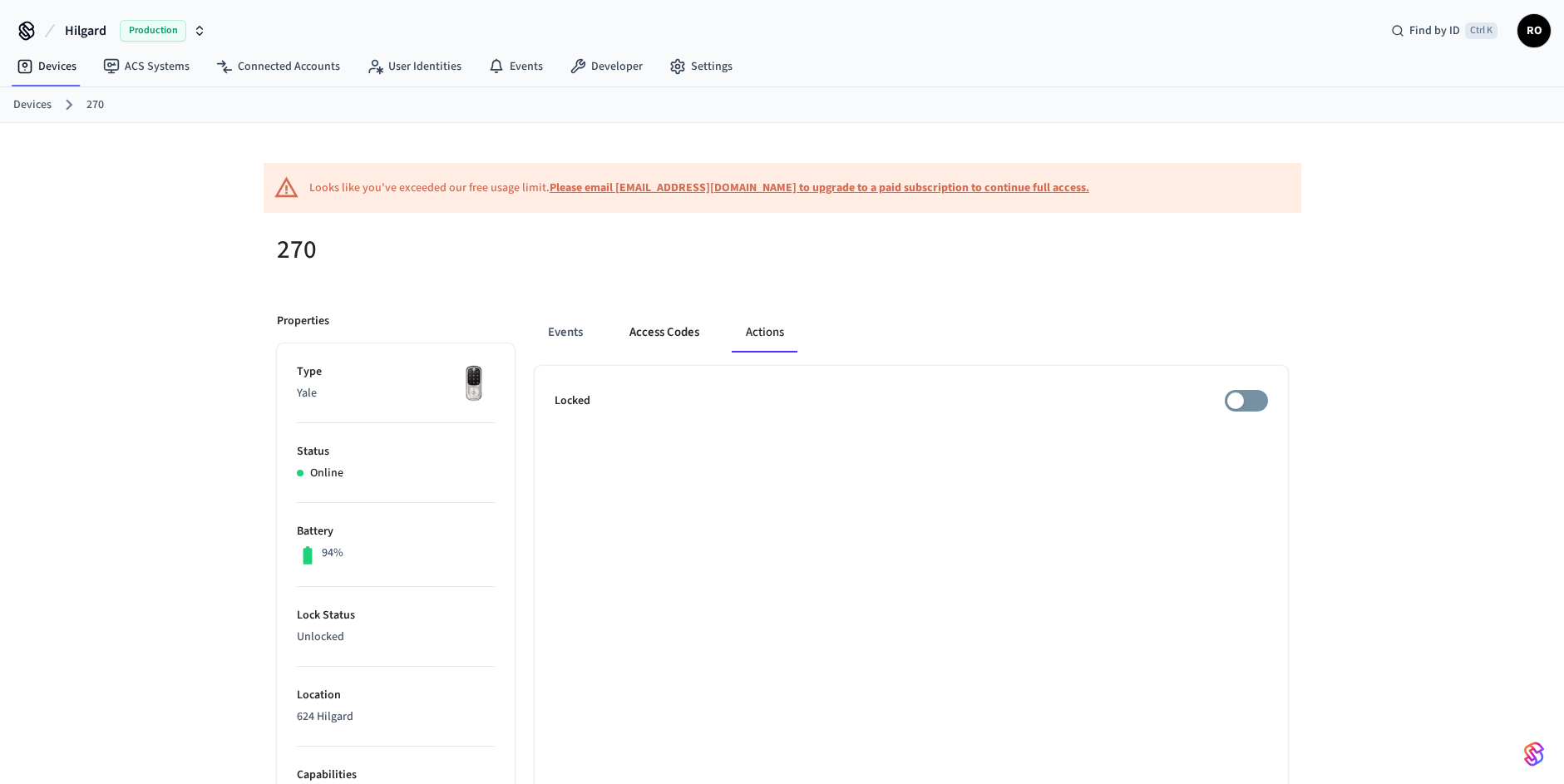
click at [660, 321] on button "Access Codes" at bounding box center [665, 333] width 96 height 40
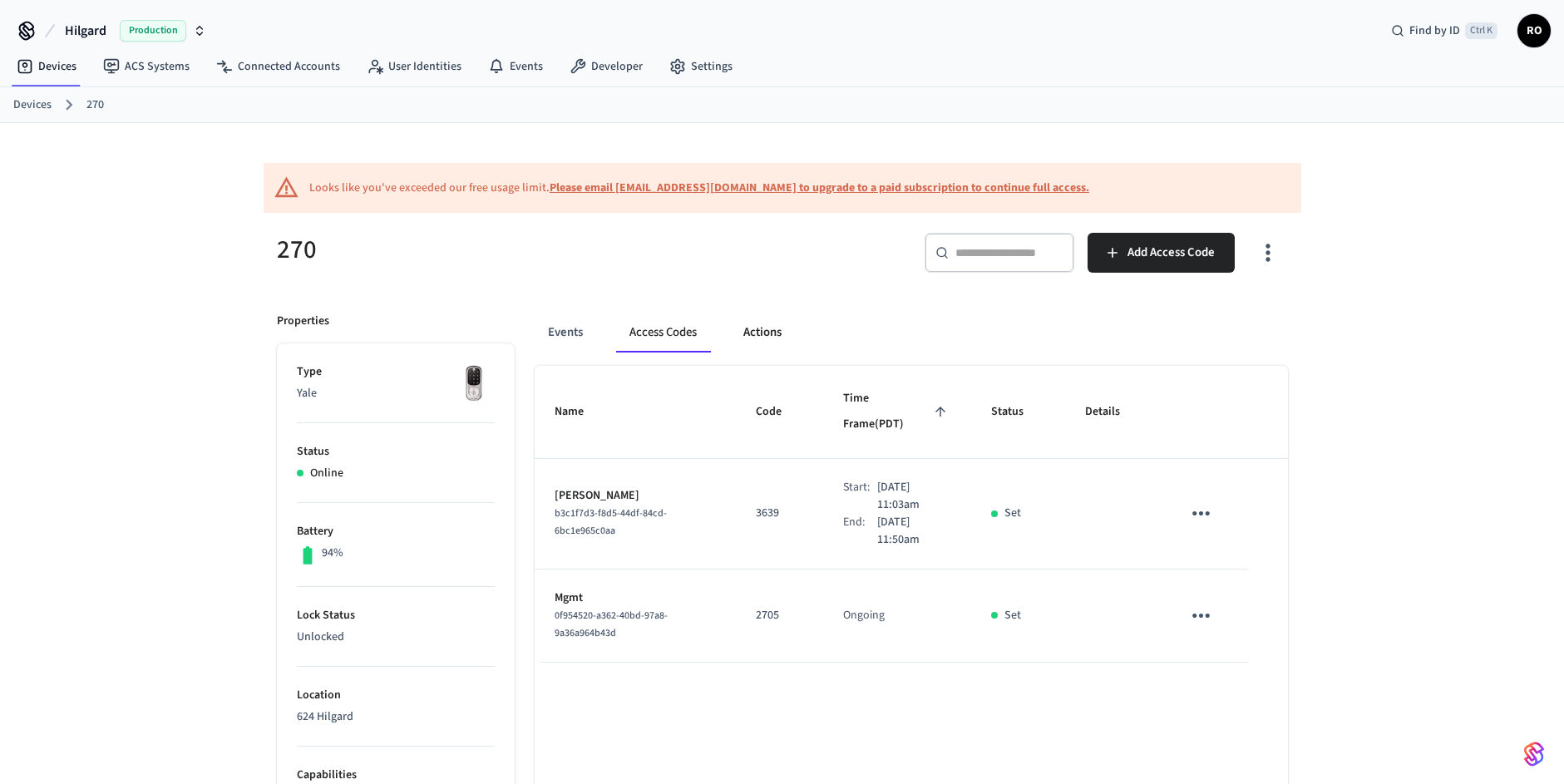
click at [782, 330] on button "Actions" at bounding box center [763, 333] width 65 height 40
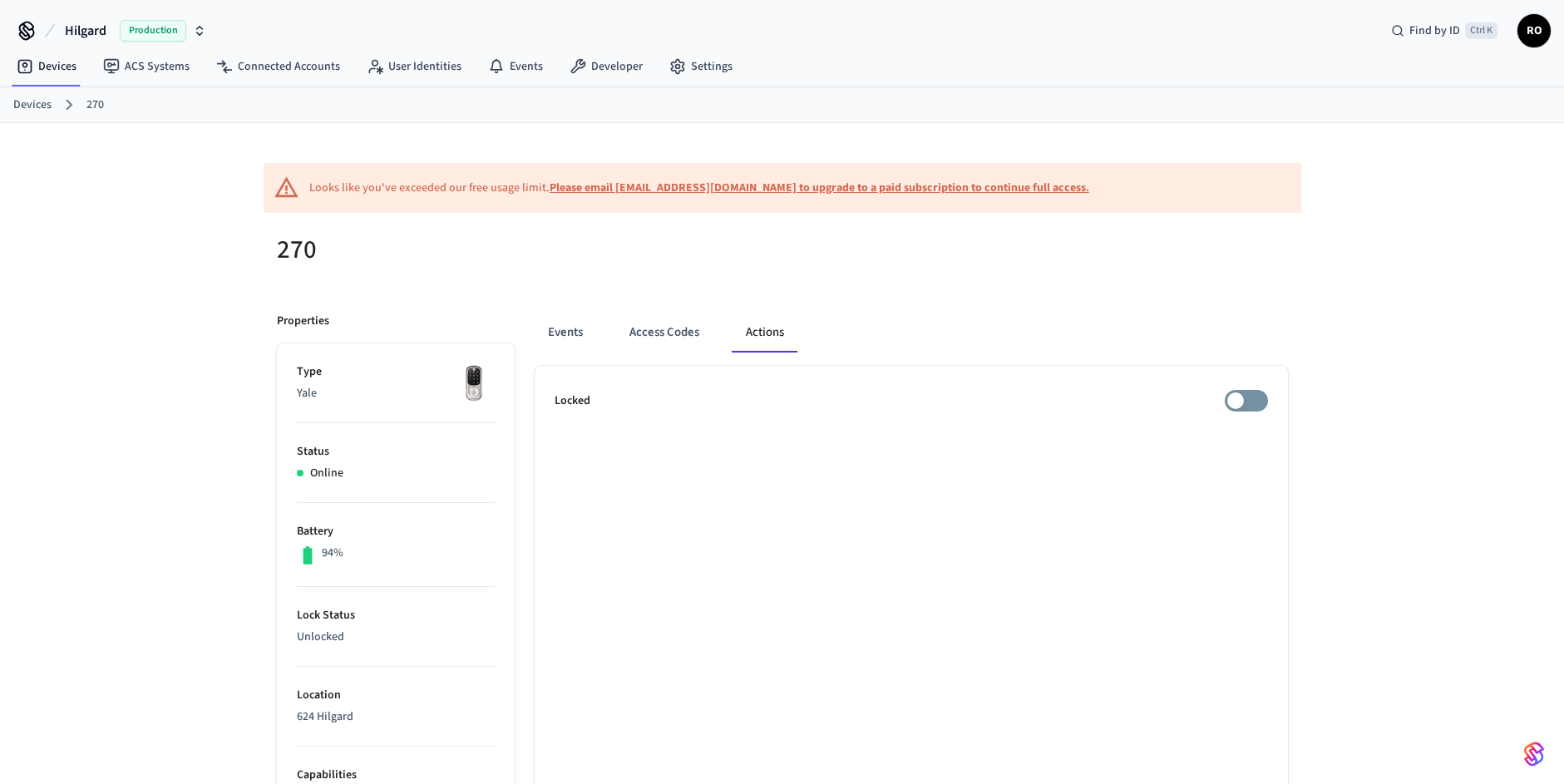
click at [1123, 247] on div at bounding box center [1040, 259] width 496 height 53
click at [670, 332] on button "Access Codes" at bounding box center [665, 333] width 96 height 40
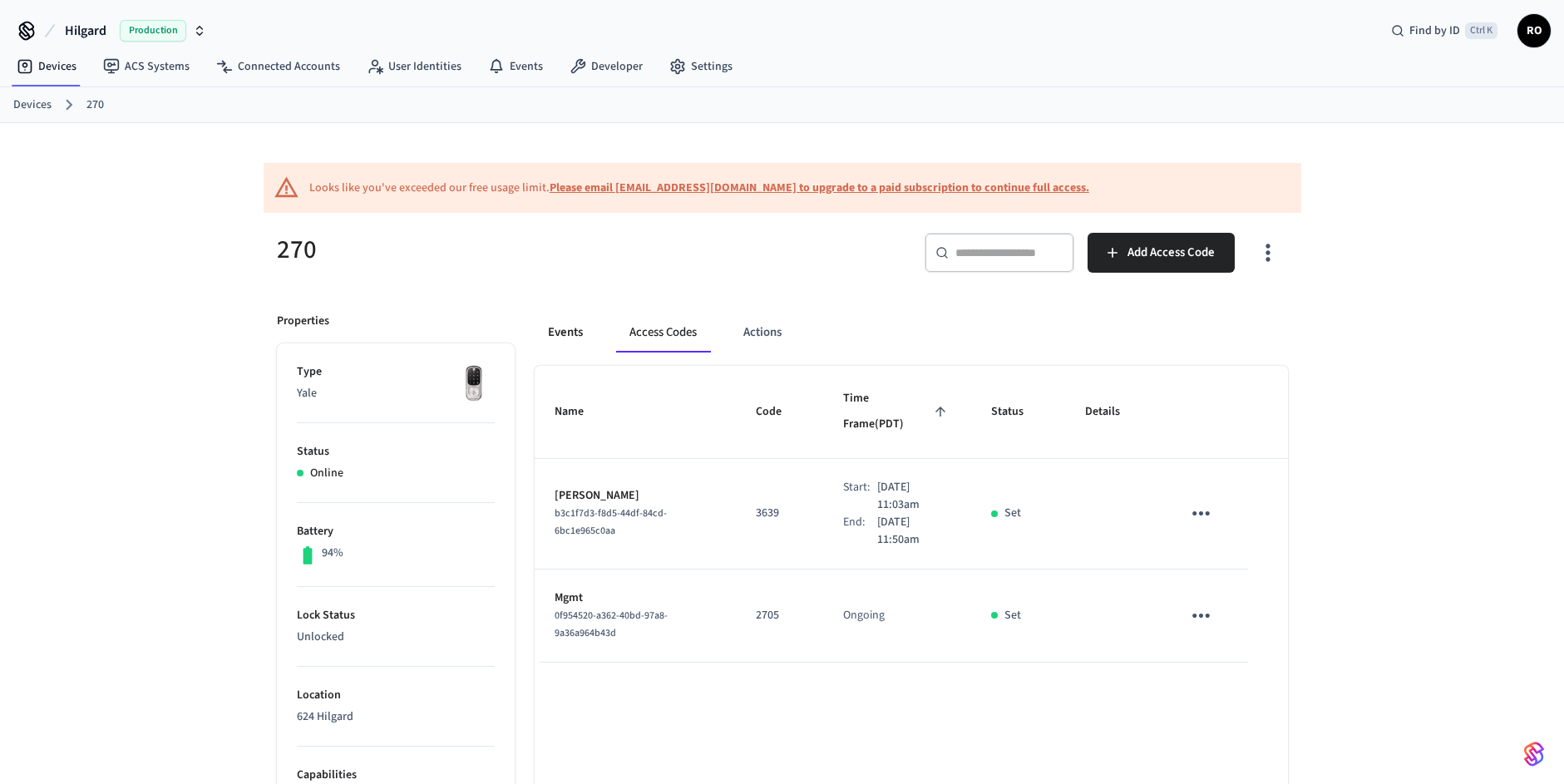
click at [559, 345] on button "Events" at bounding box center [566, 333] width 62 height 40
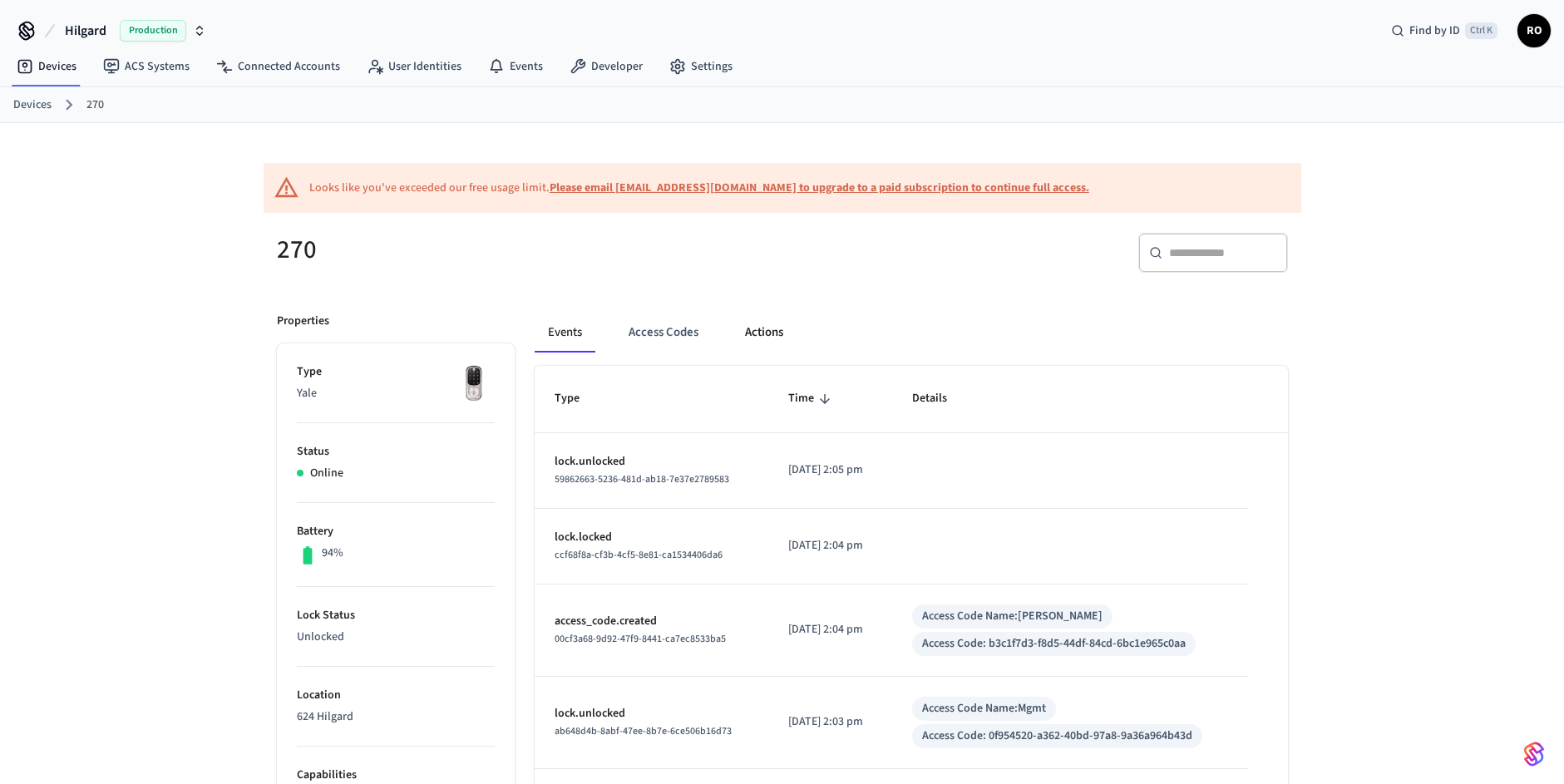
click at [761, 329] on button "Actions" at bounding box center [764, 333] width 65 height 40
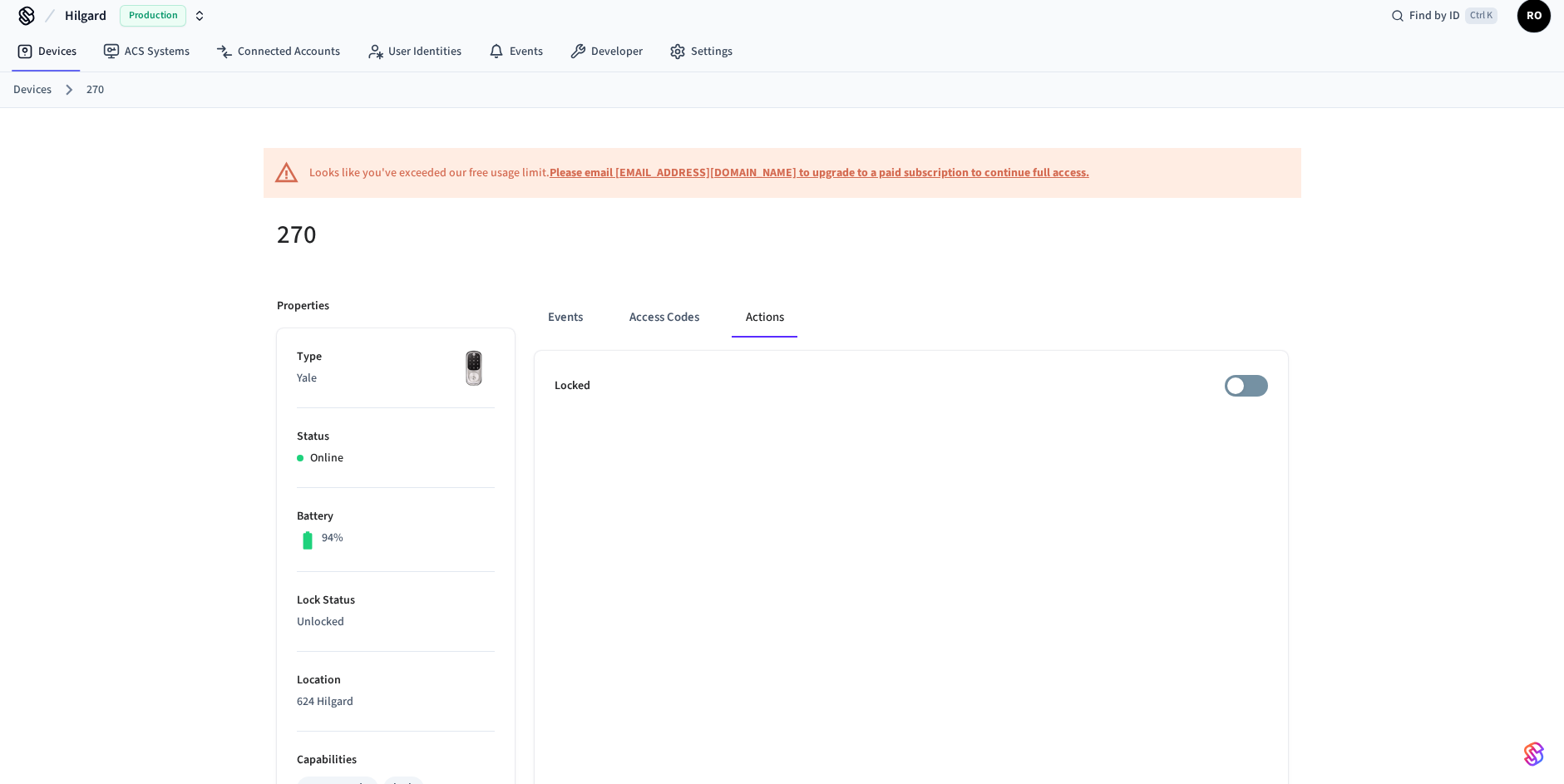
scroll to position [0, 0]
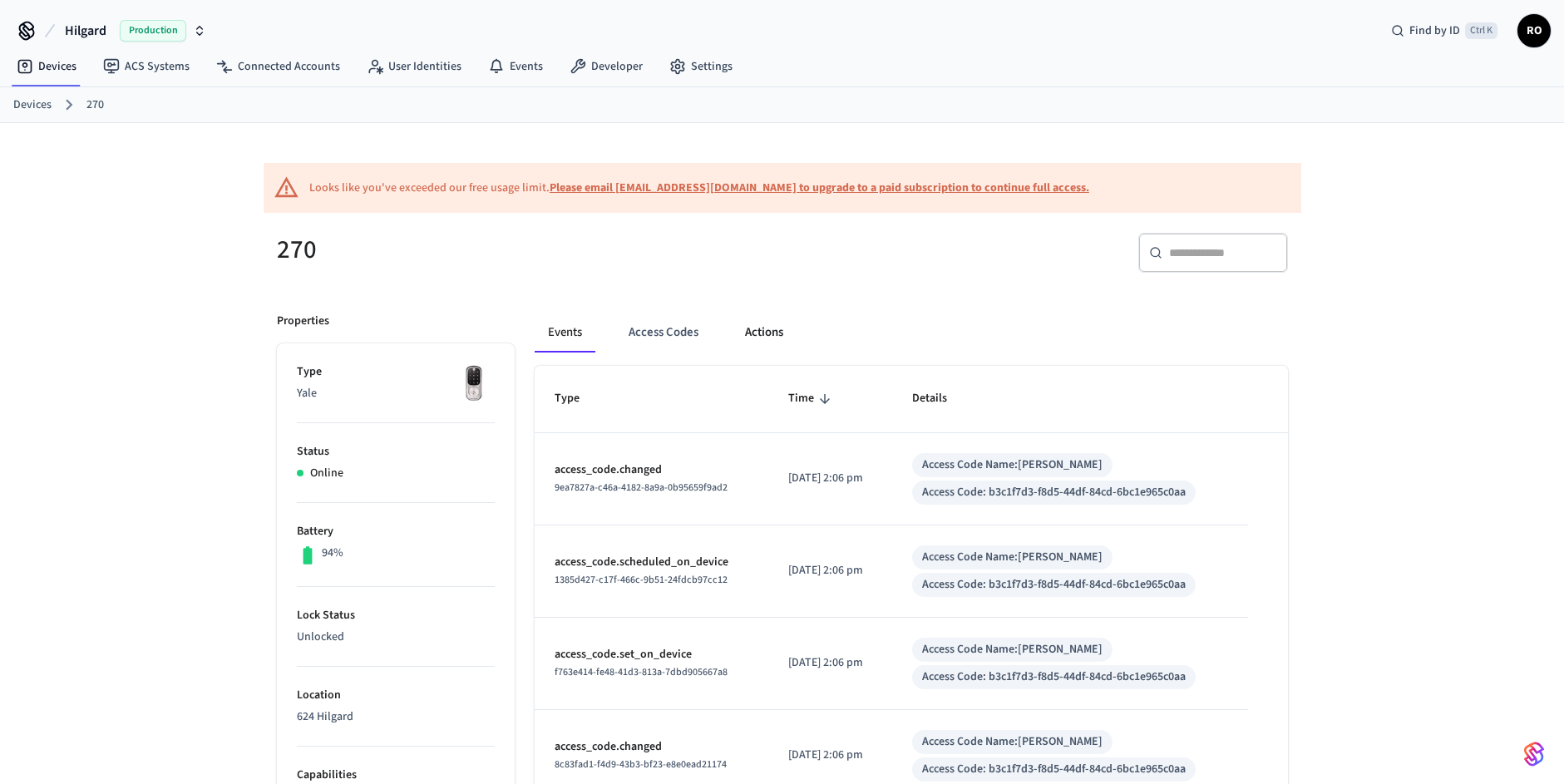
click at [768, 337] on button "Actions" at bounding box center [764, 333] width 65 height 40
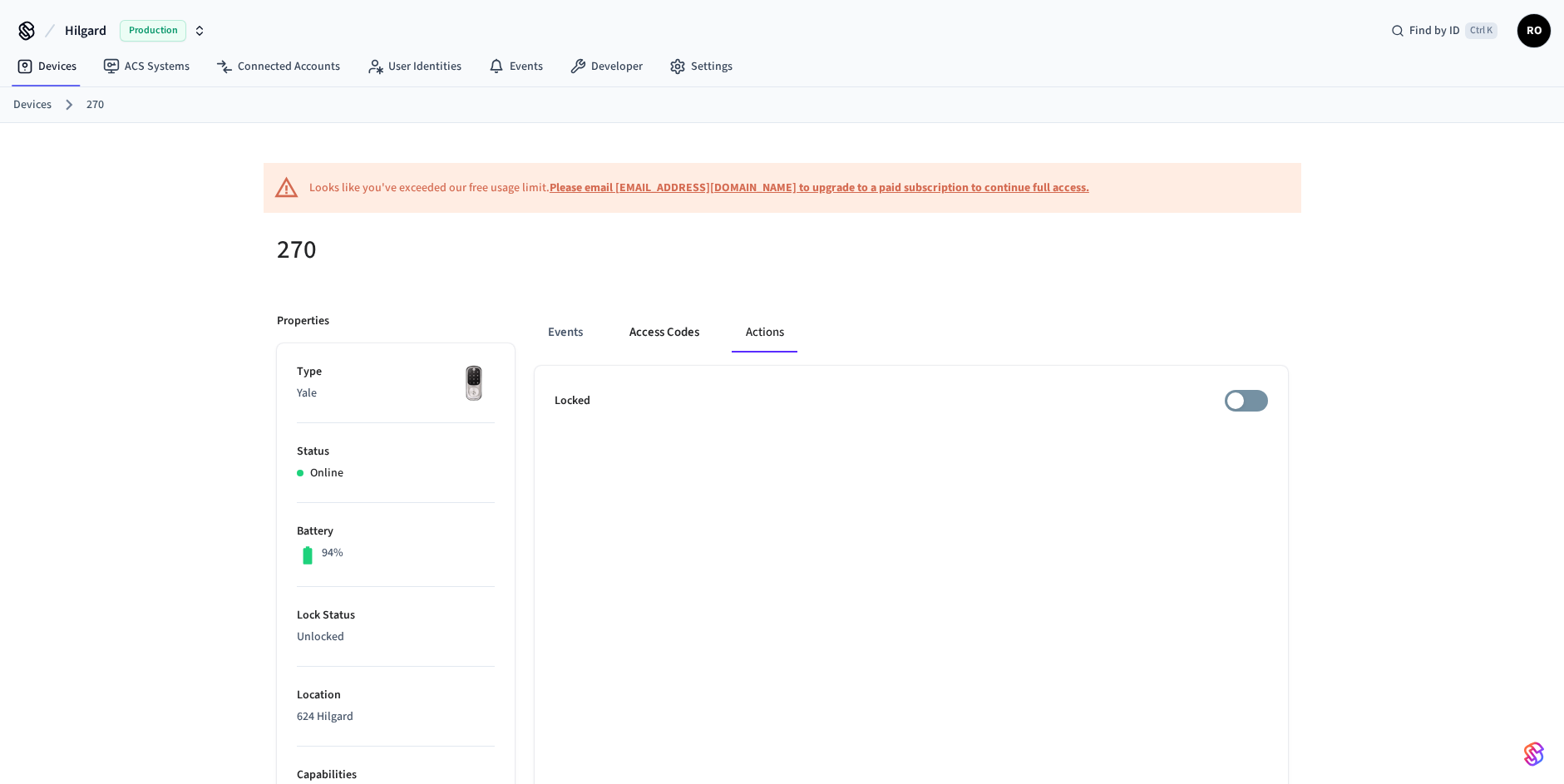
click at [685, 335] on button "Access Codes" at bounding box center [665, 333] width 96 height 40
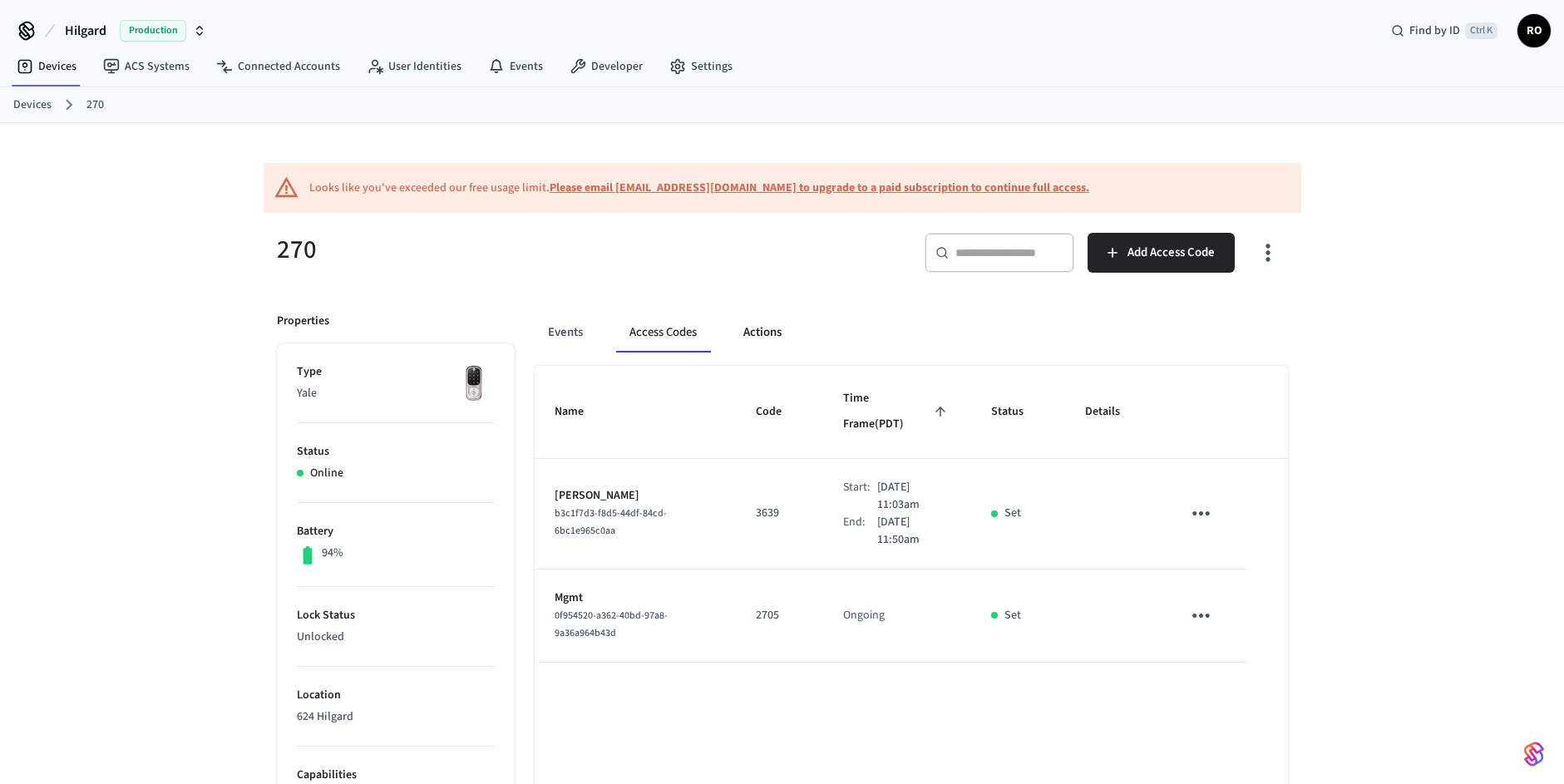
click at [791, 329] on button "Actions" at bounding box center [763, 333] width 65 height 40
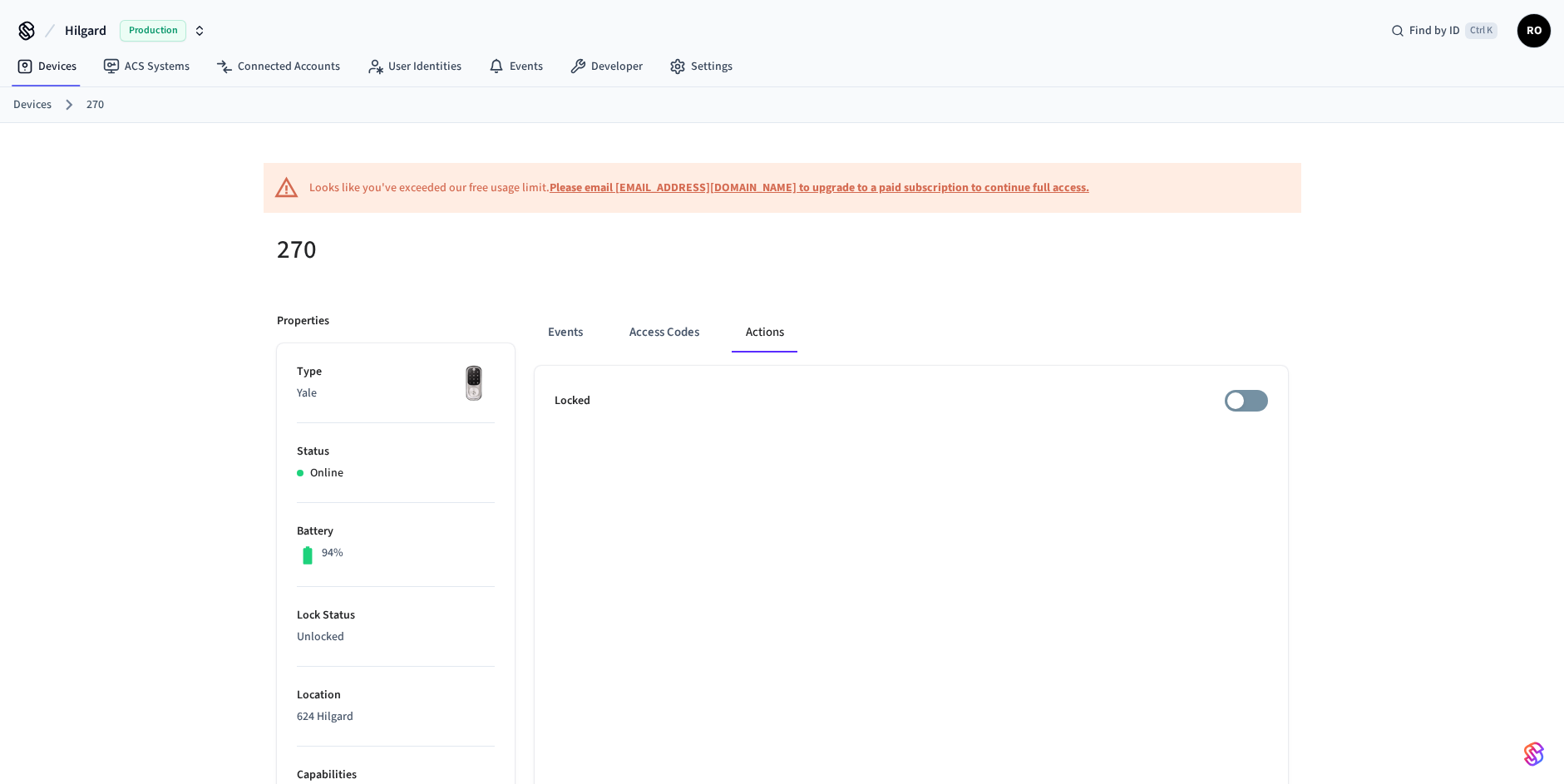
click at [1320, 307] on div "Looks like you've exceeded our free usage limit. Please email support@getseam.c…" at bounding box center [782, 704] width 1564 height 1162
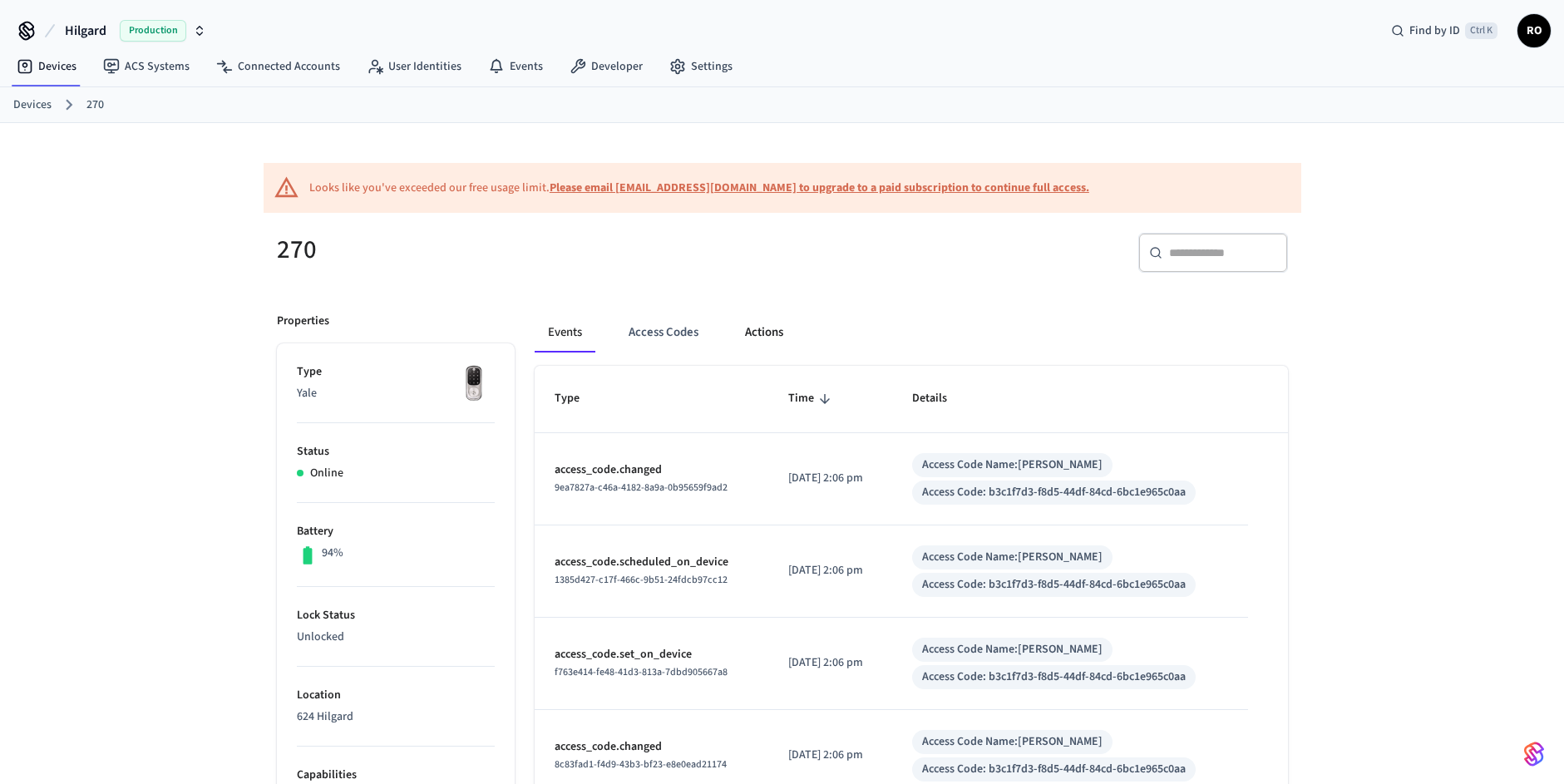
click at [750, 328] on button "Actions" at bounding box center [764, 333] width 65 height 40
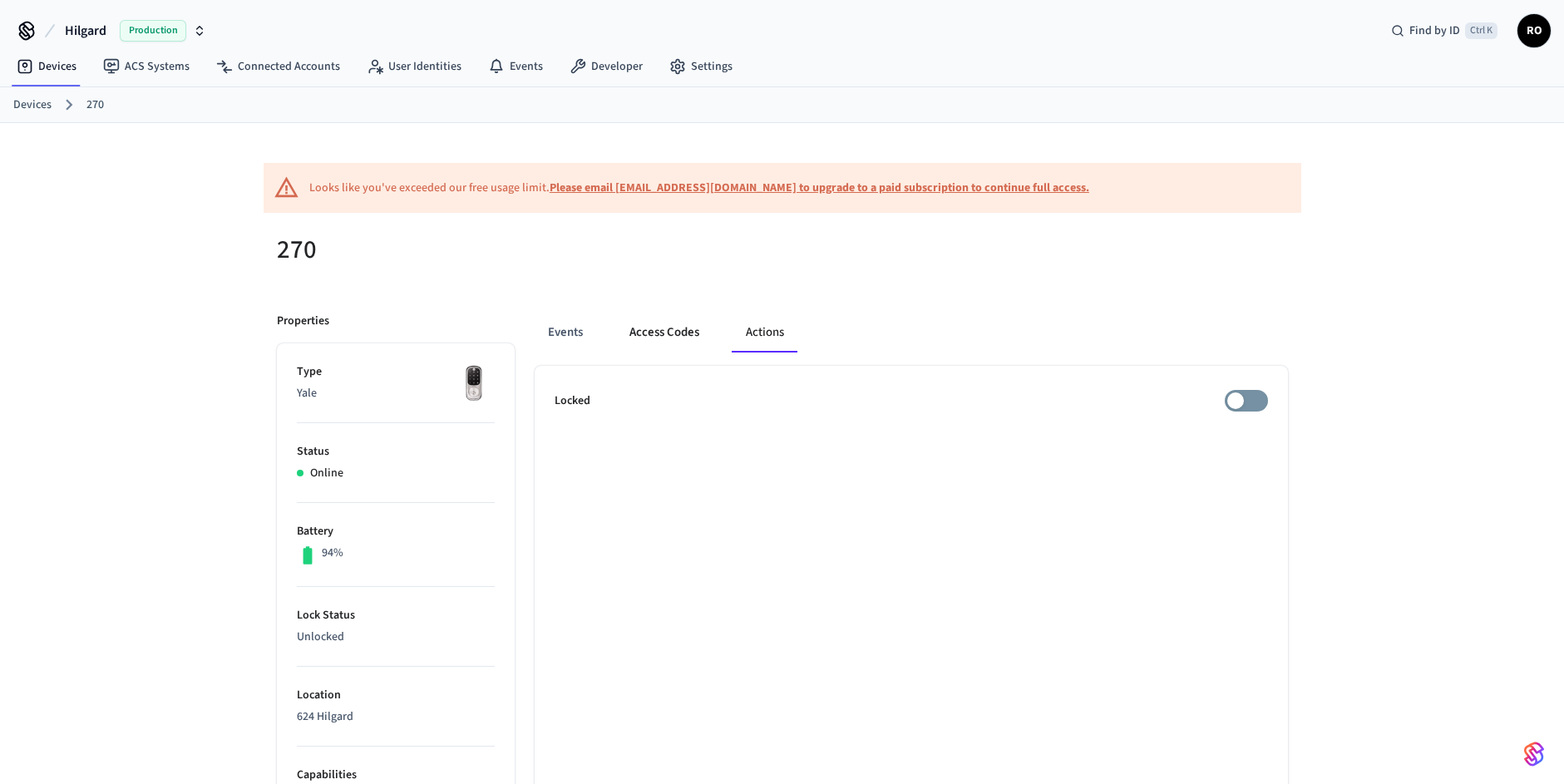
click at [650, 340] on button "Access Codes" at bounding box center [665, 333] width 96 height 40
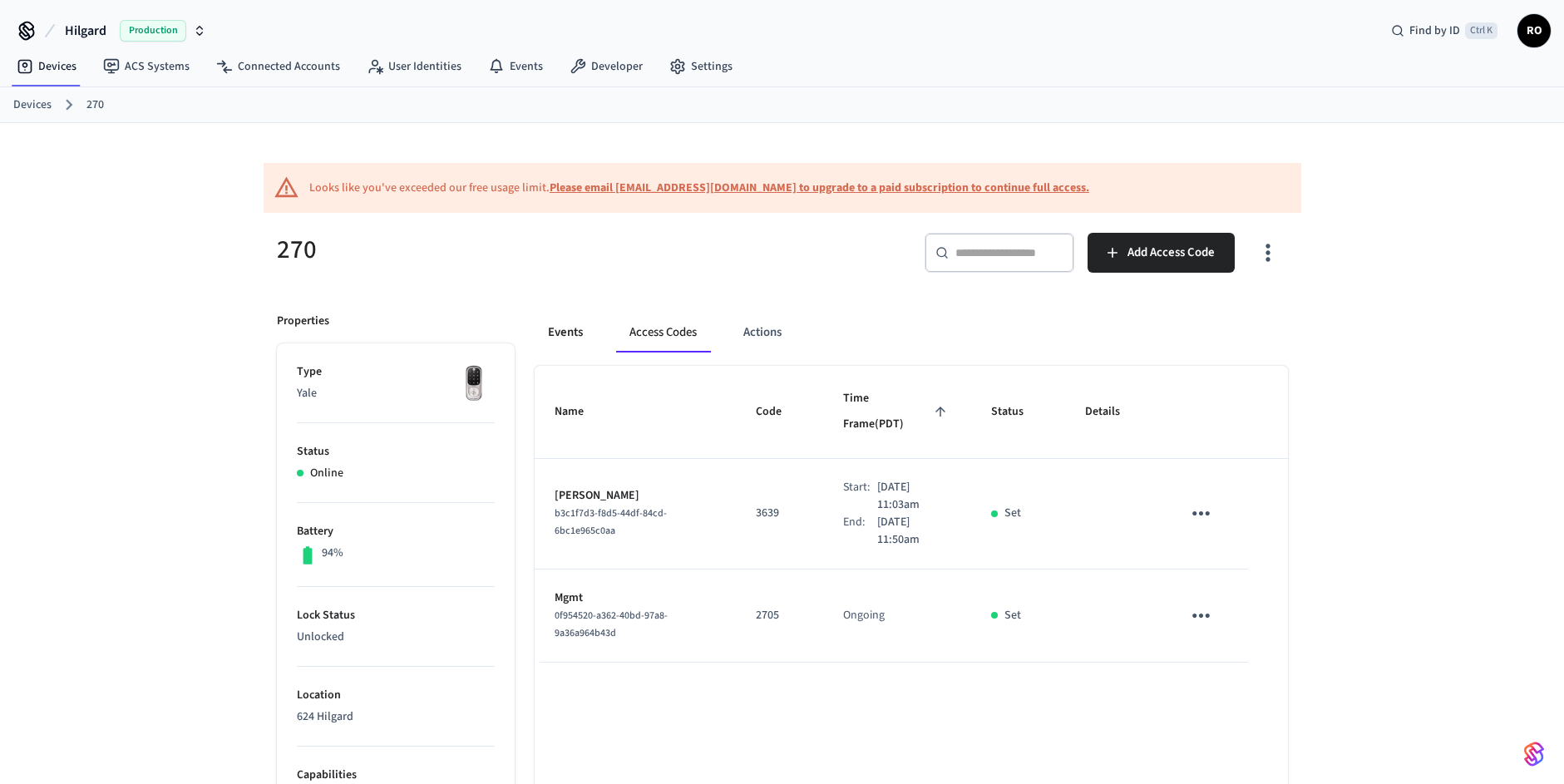
click at [569, 340] on button "Events" at bounding box center [566, 333] width 62 height 40
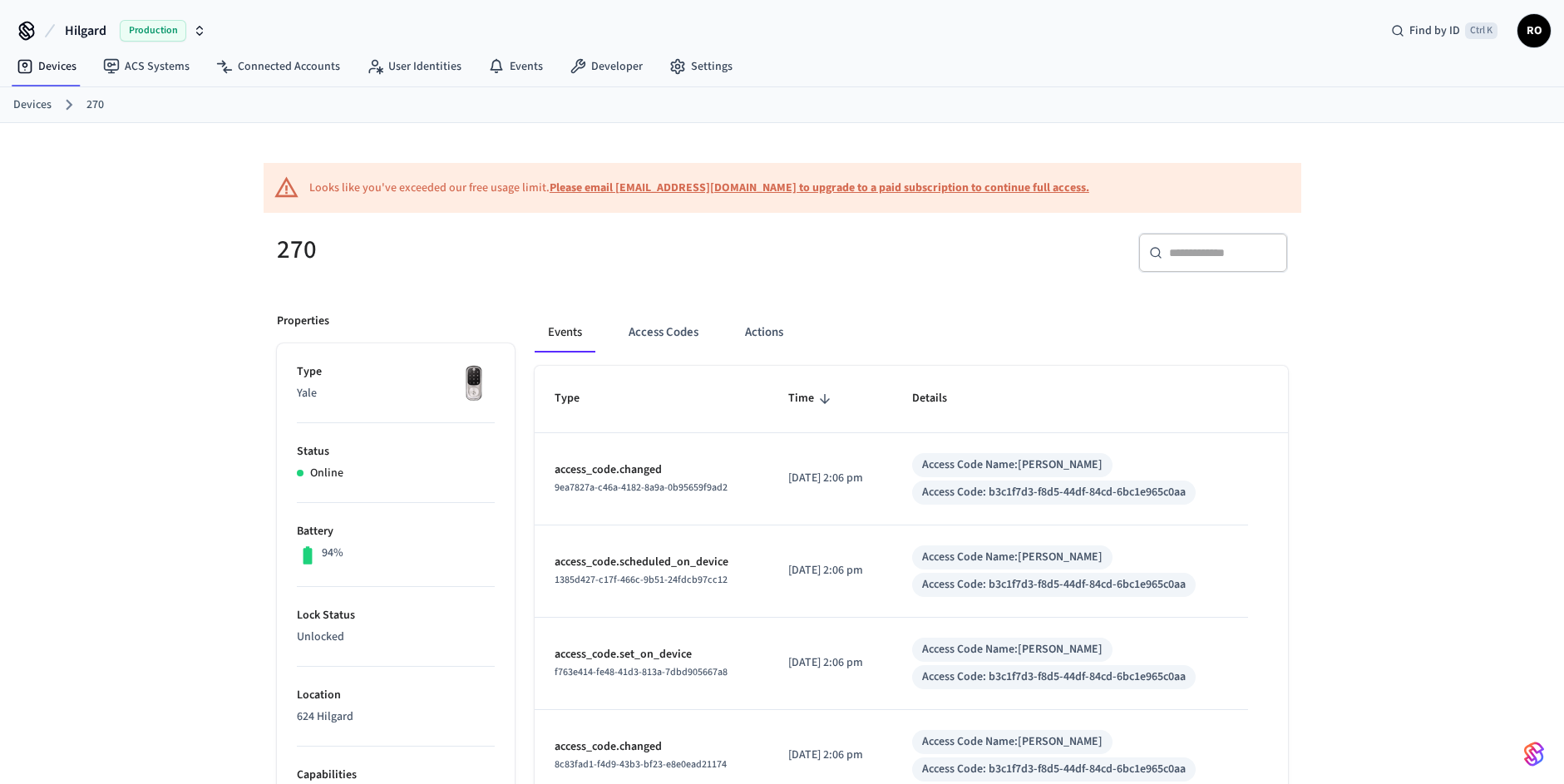
click at [659, 288] on div "270 ​ ​ Properties Type Yale Status Online Battery 94% Lock Status Unlocked Loc…" at bounding box center [782, 791] width 1038 height 1156
drag, startPoint x: 659, startPoint y: 288, endPoint x: 930, endPoint y: 409, distance: 296.8
click at [930, 409] on div "270 ​ ​ Properties Type Yale Status Online Battery 94% Lock Status Unlocked Loc…" at bounding box center [782, 791] width 1038 height 1156
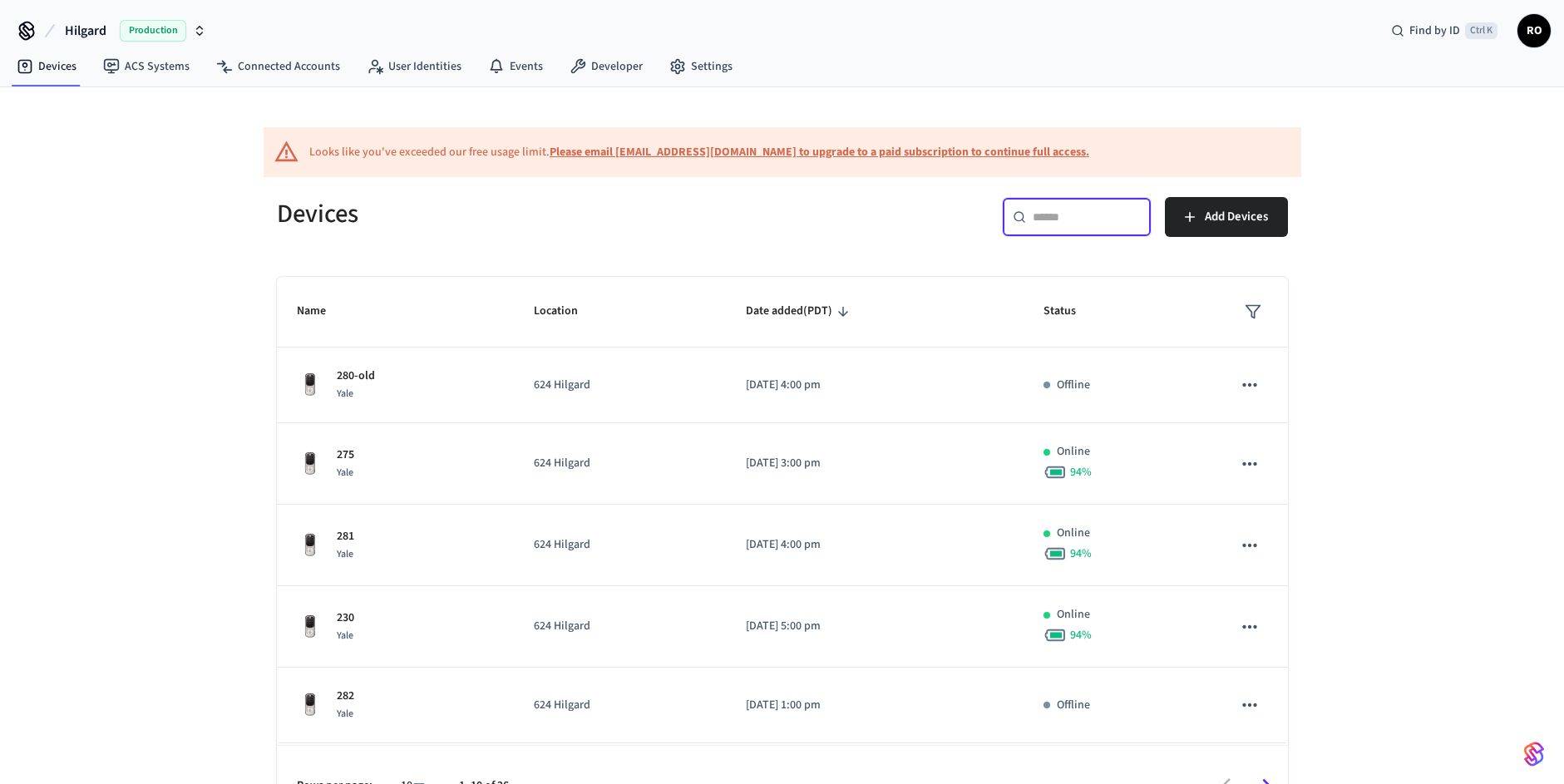
click at [1128, 218] on input "text" at bounding box center [1087, 217] width 108 height 17
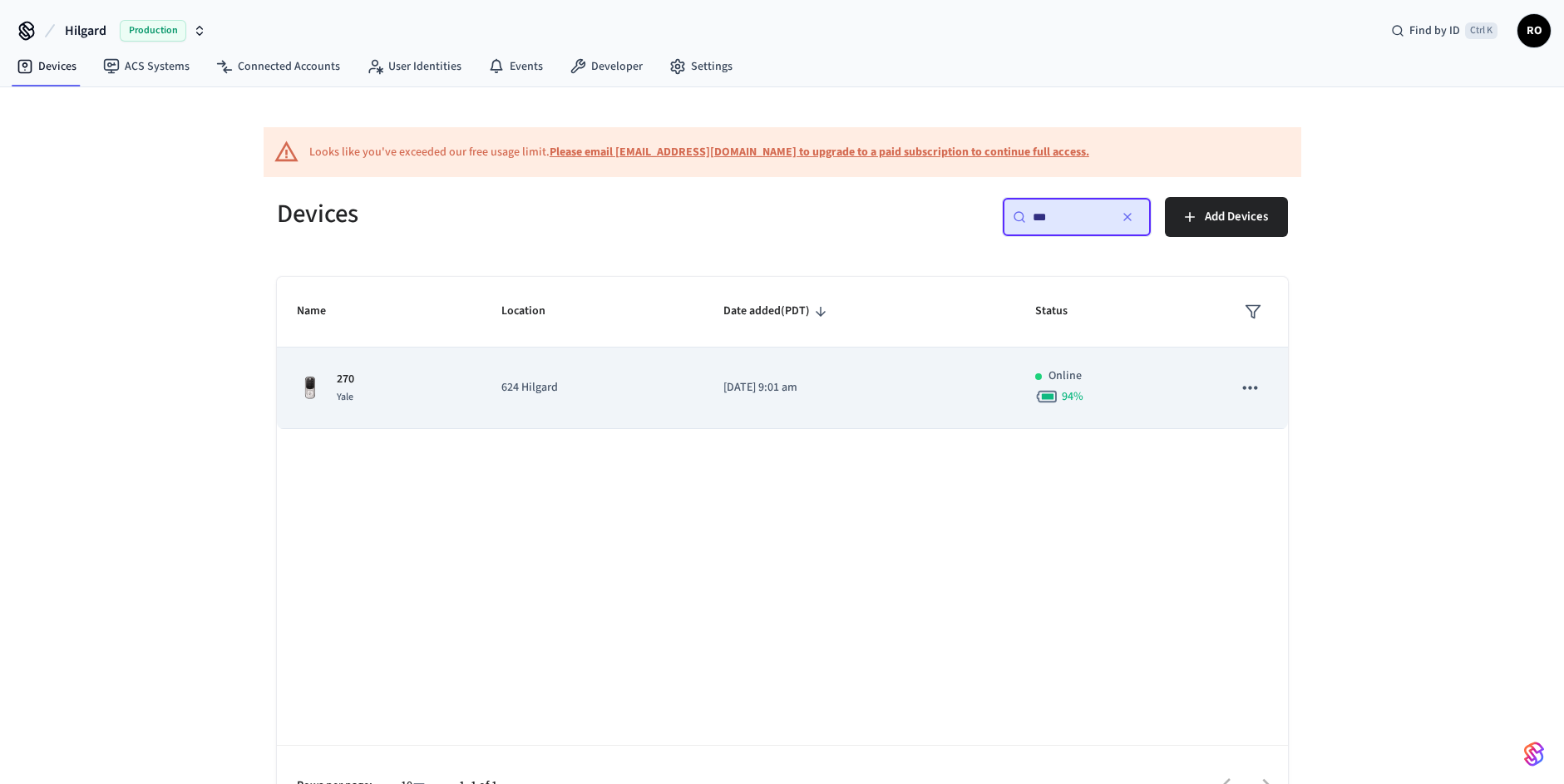
type input "***"
click at [481, 384] on td "624 Hilgard" at bounding box center [592, 388] width 222 height 81
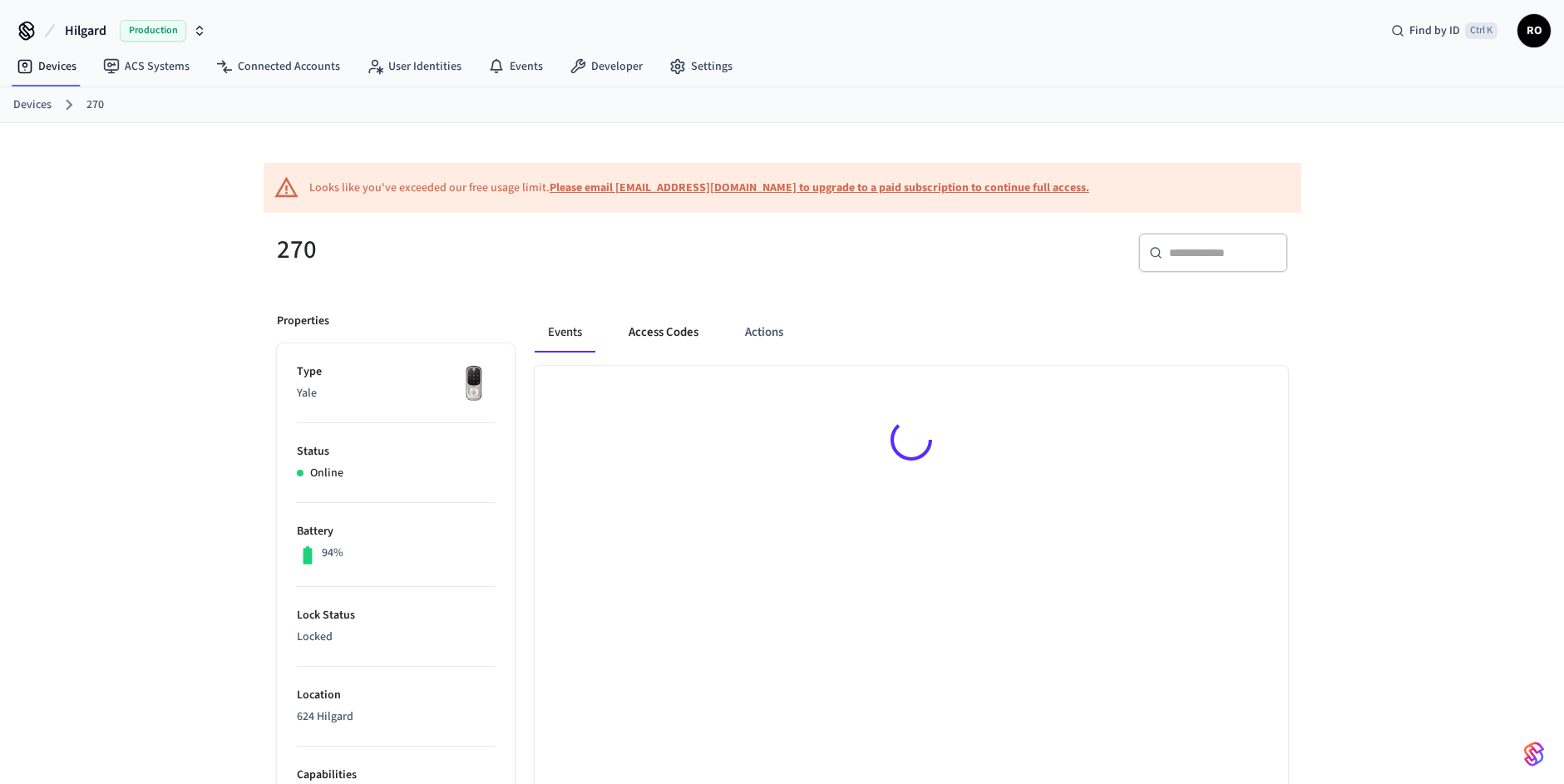
click at [636, 334] on button "Access Codes" at bounding box center [664, 333] width 96 height 40
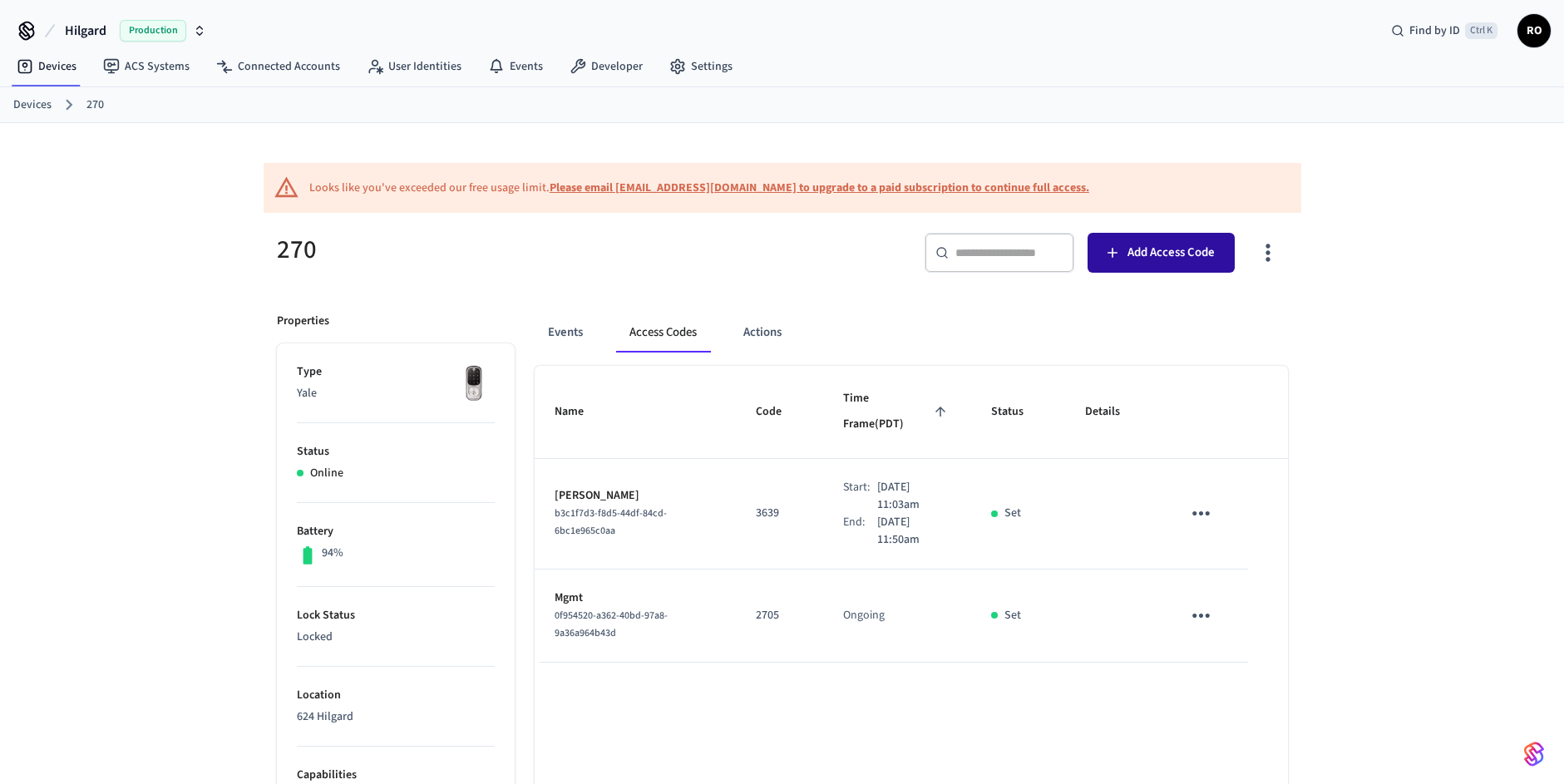
click at [1129, 251] on span "Add Access Code" at bounding box center [1171, 253] width 87 height 22
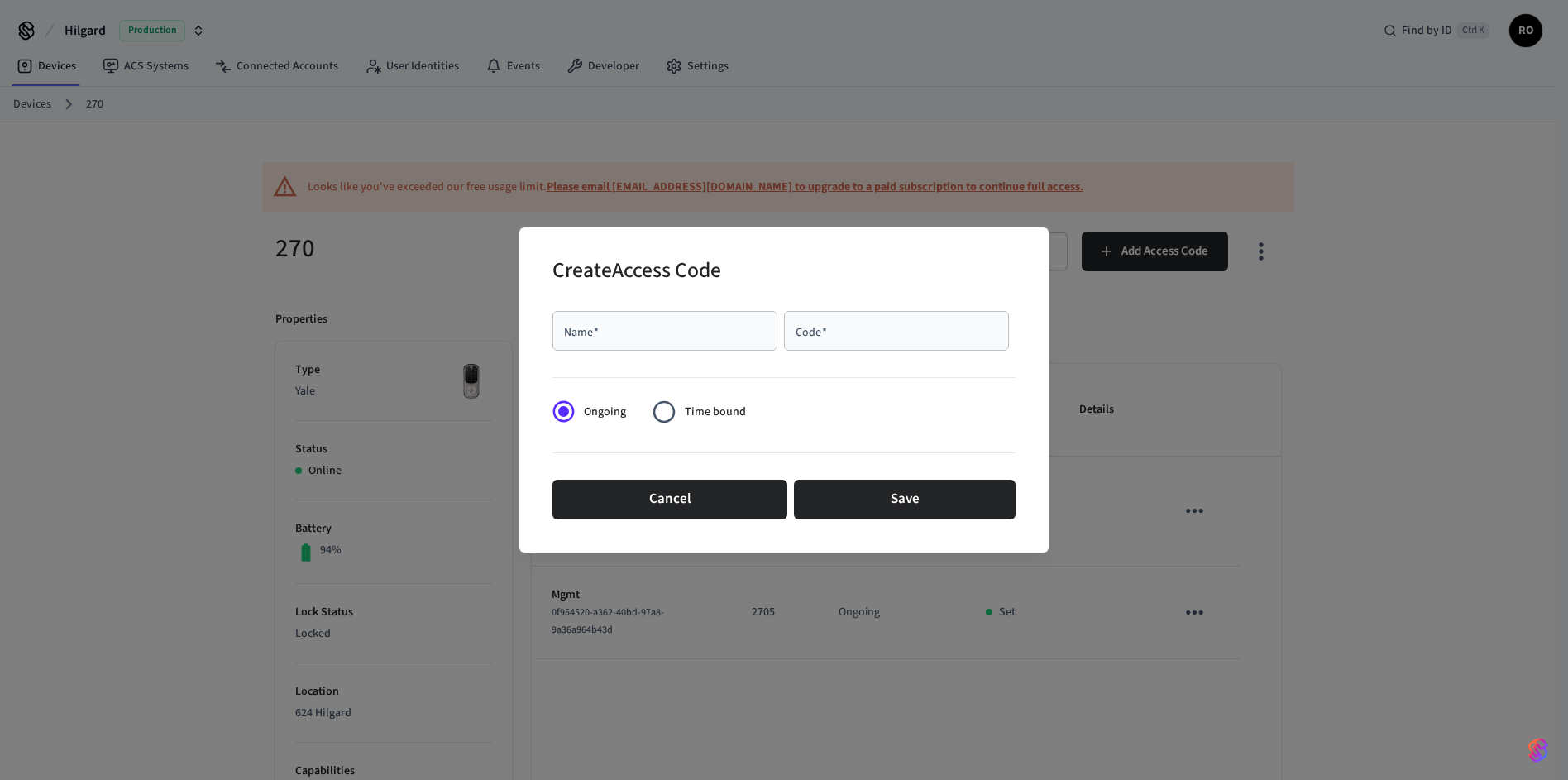
click at [614, 340] on div "Name   *" at bounding box center [665, 331] width 225 height 40
paste input "**********"
type input "**********"
type input "****"
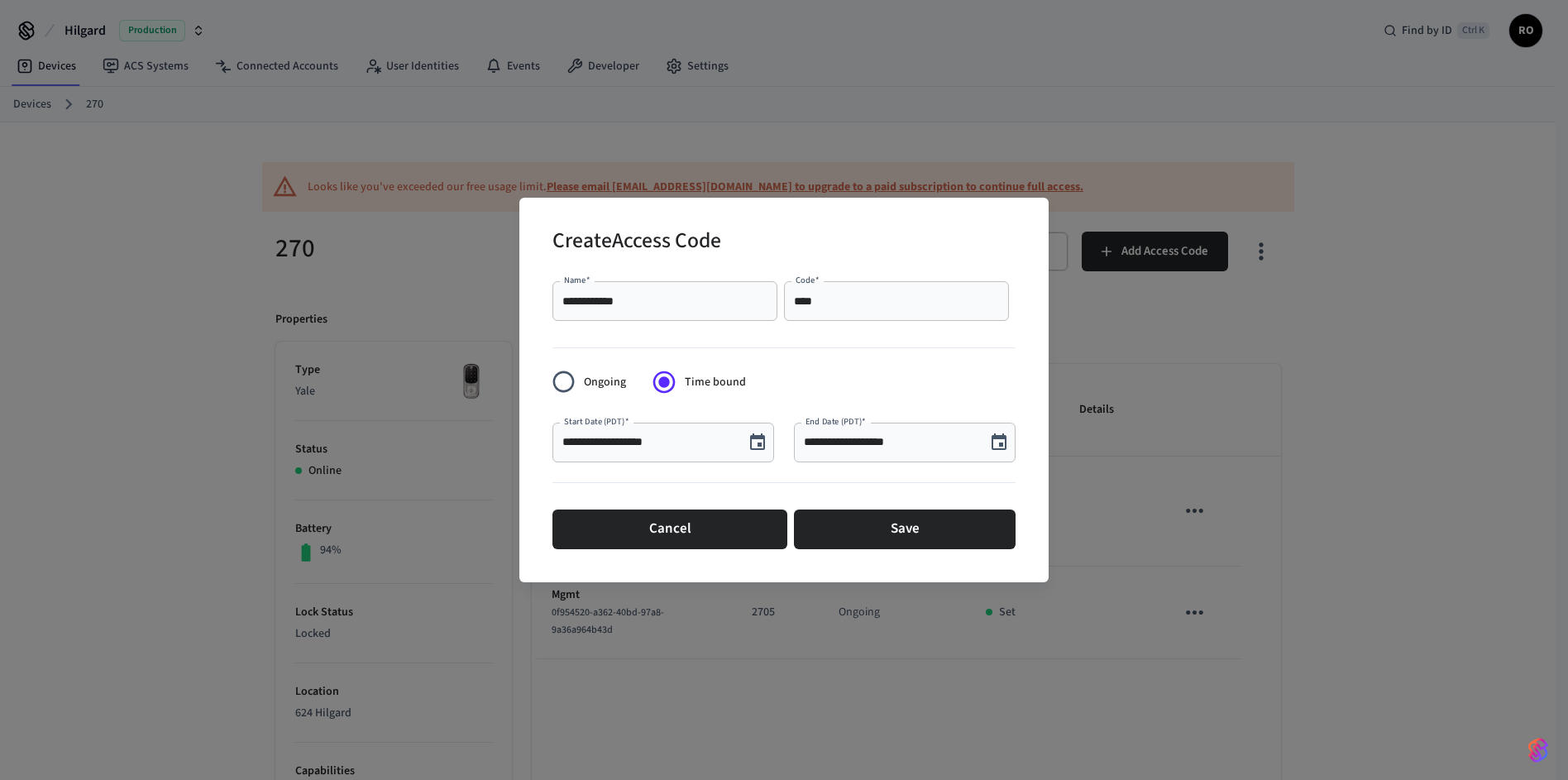
drag, startPoint x: 996, startPoint y: 443, endPoint x: 991, endPoint y: 453, distance: 11.2
click at [997, 443] on icon "Choose date, selected date is Aug 22, 2025" at bounding box center [999, 442] width 20 height 20
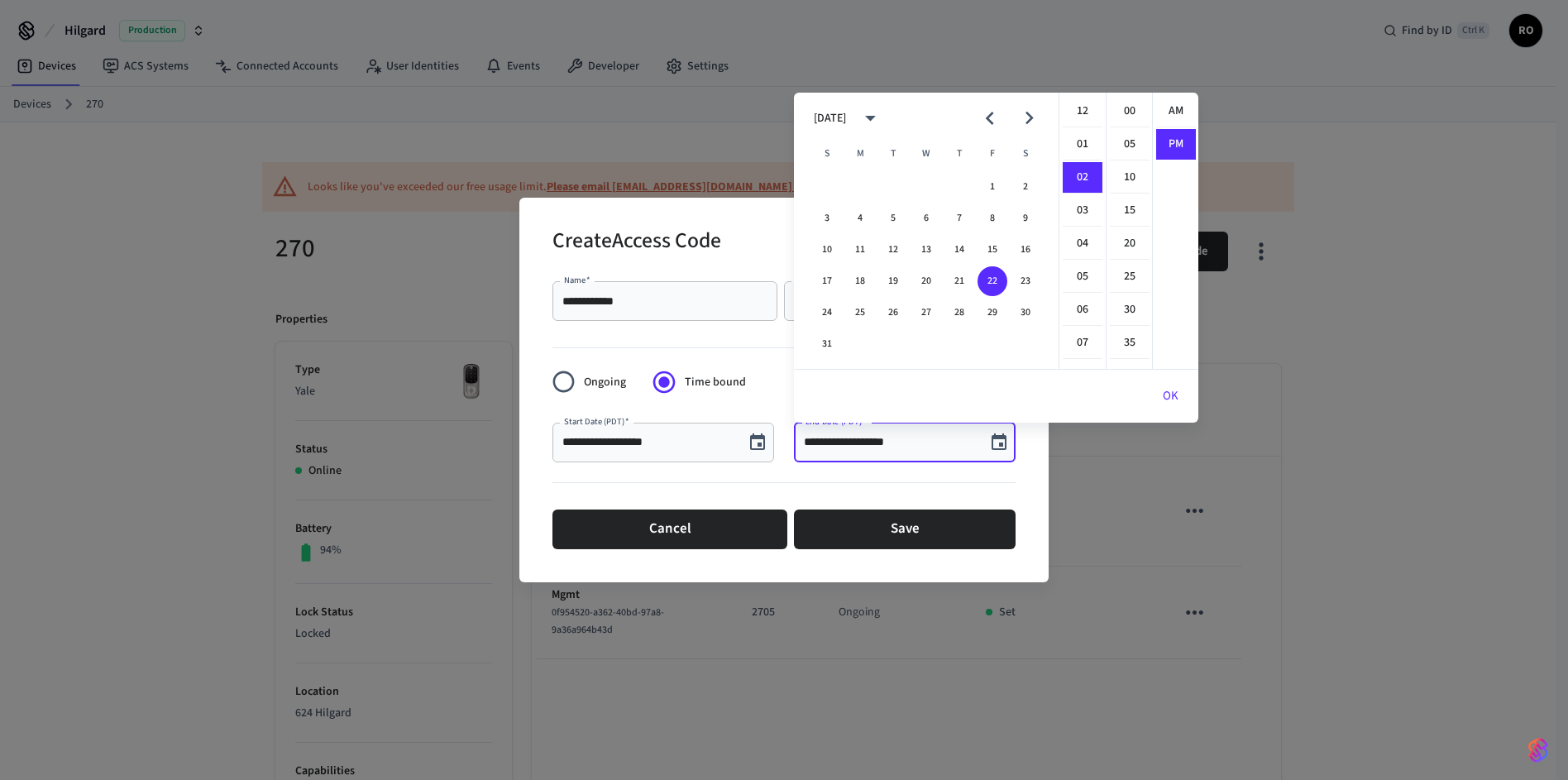
scroll to position [30, 0]
click at [1019, 283] on button "23" at bounding box center [1025, 281] width 29 height 29
click at [1072, 325] on li "11" at bounding box center [1083, 326] width 40 height 30
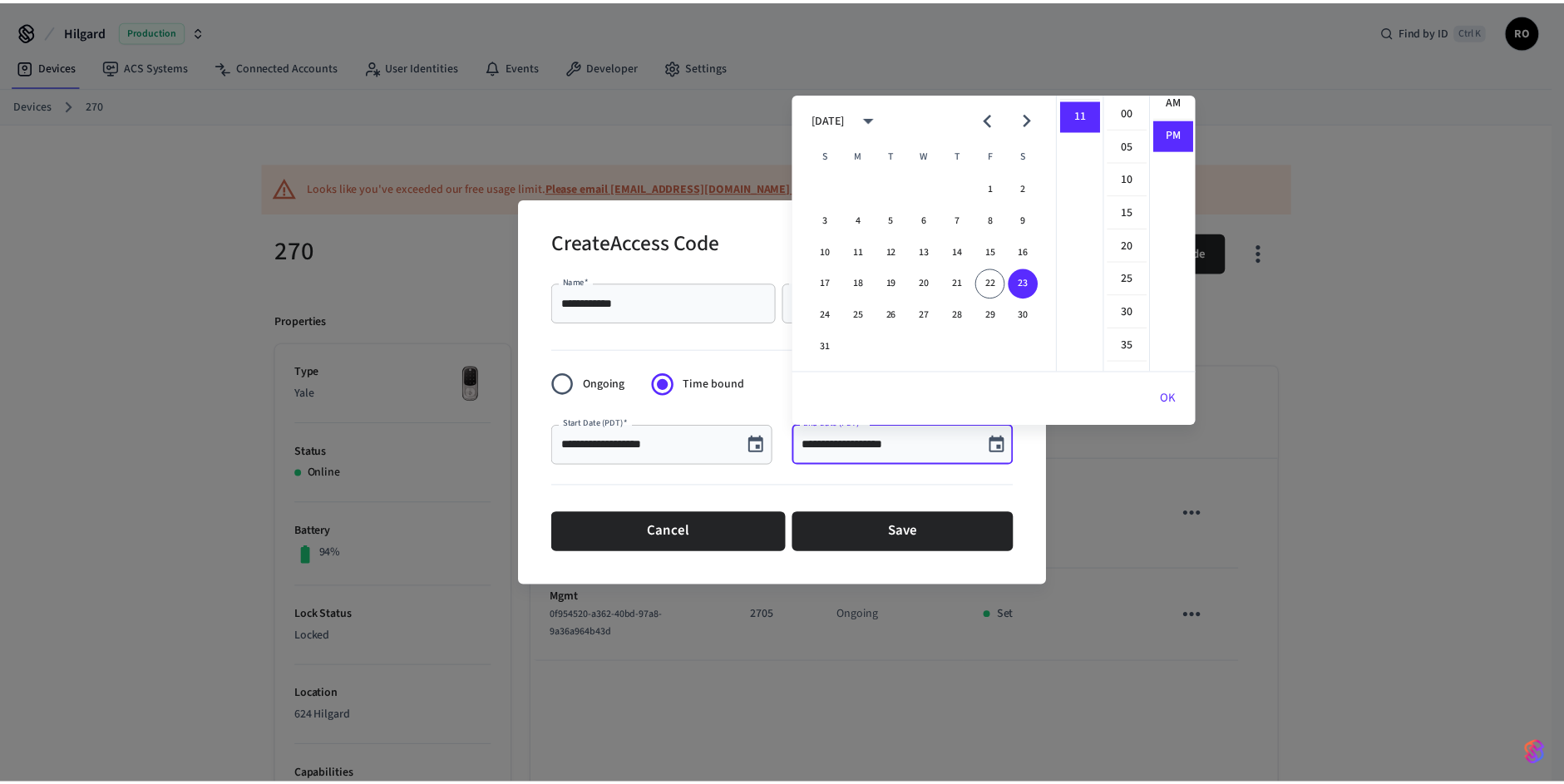
scroll to position [0, 0]
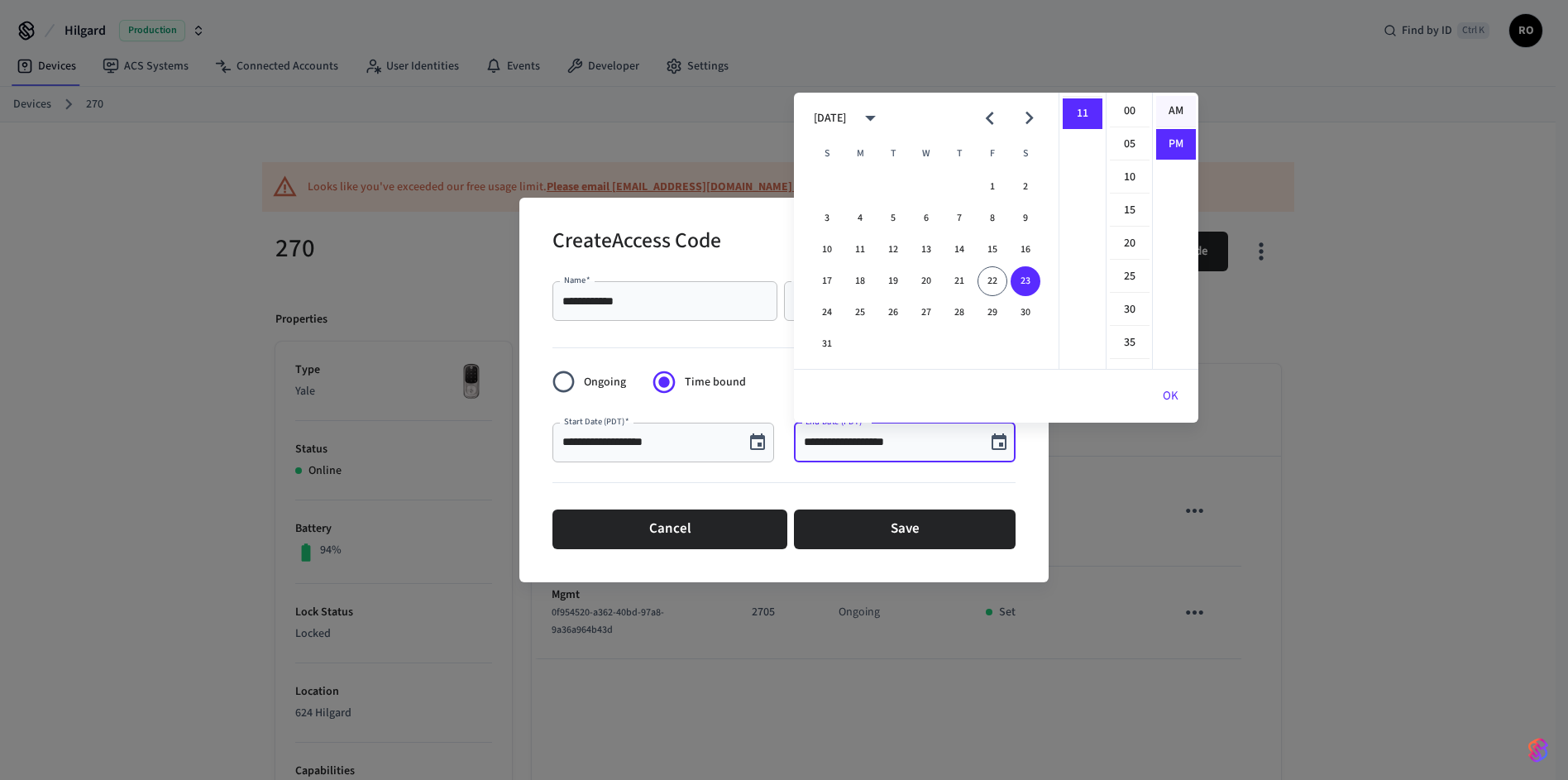
click at [1175, 118] on li "AM" at bounding box center [1176, 111] width 40 height 31
type input "**********"
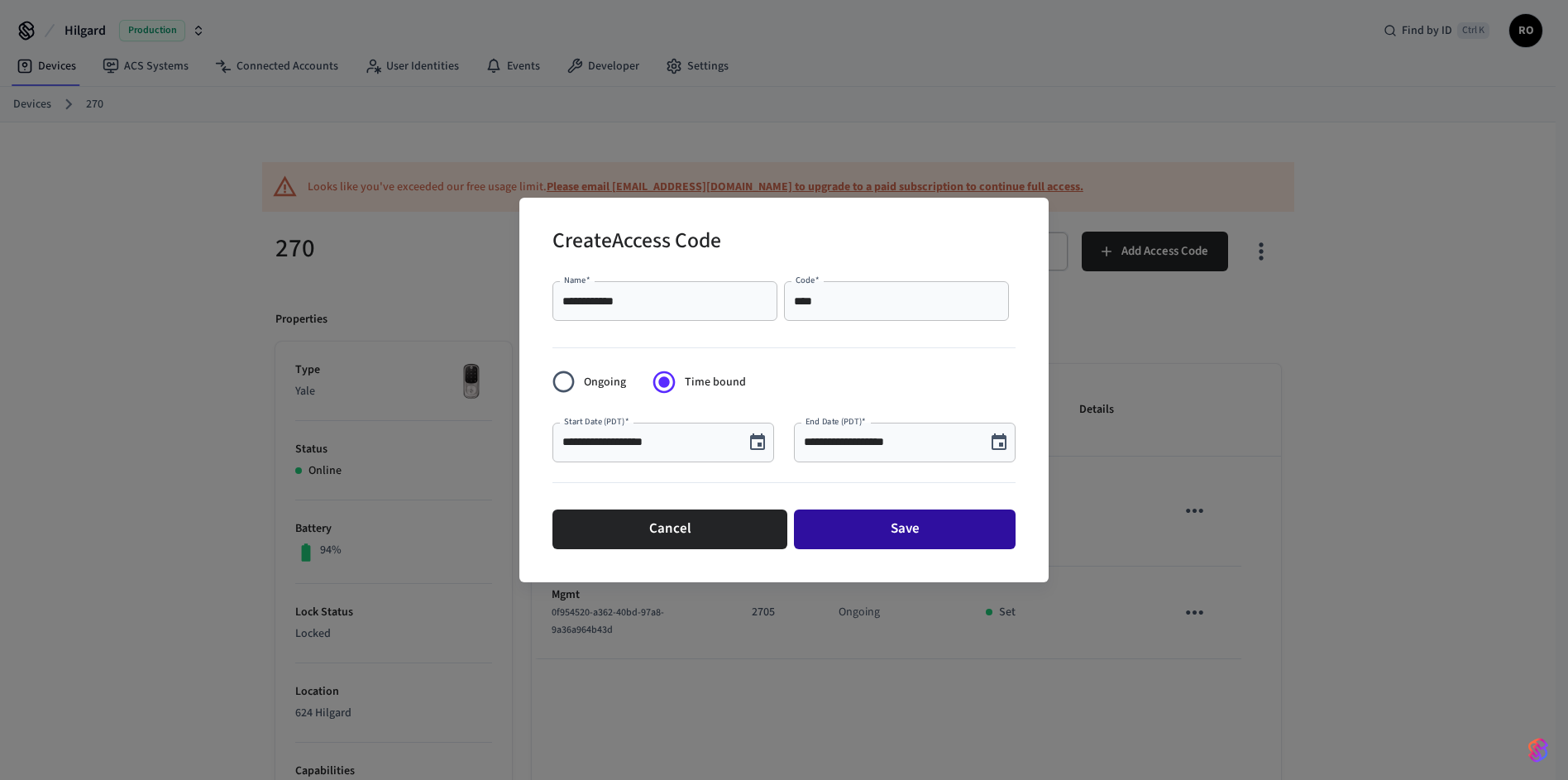
click at [906, 526] on button "Save" at bounding box center [904, 529] width 222 height 40
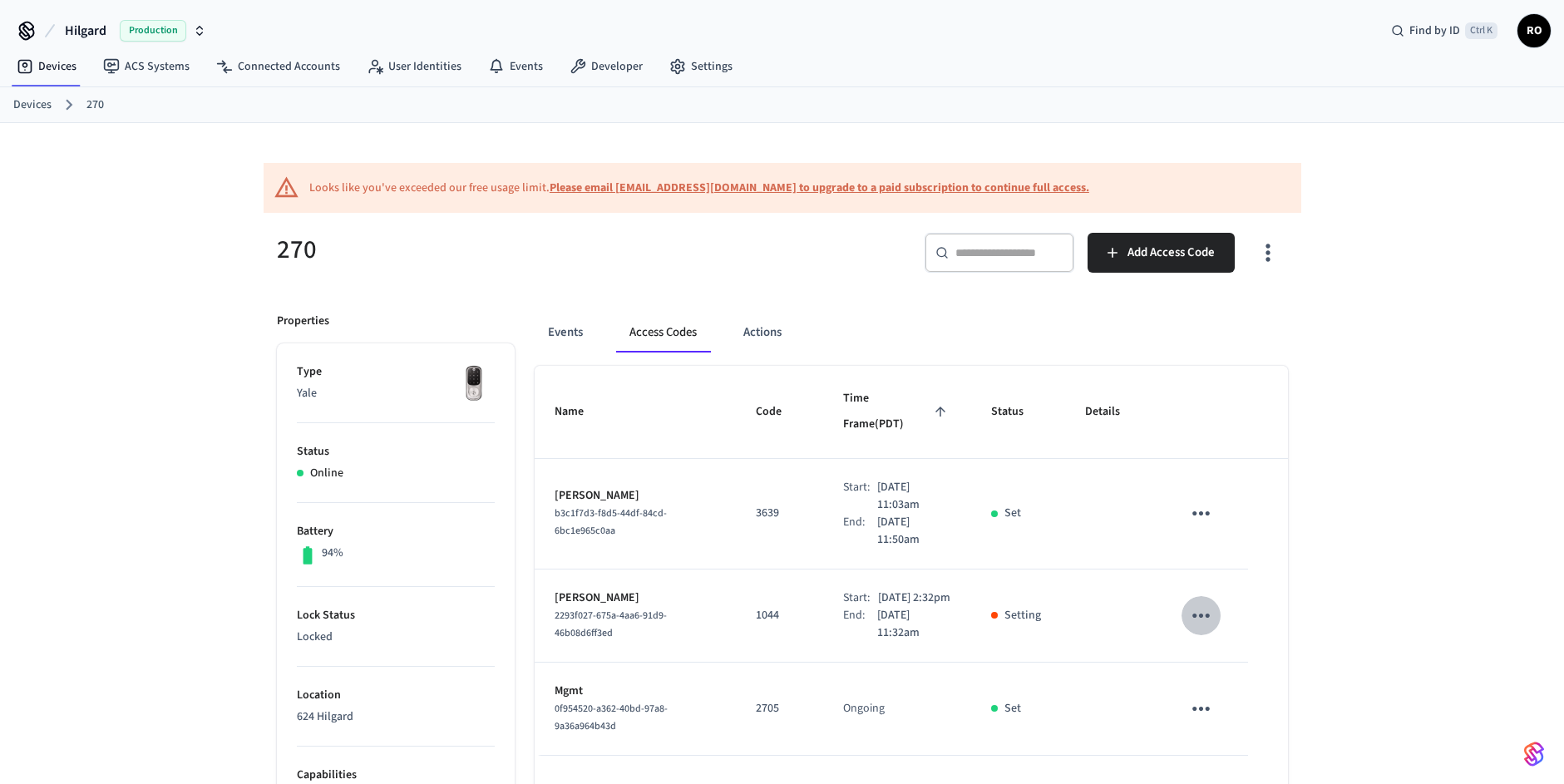
click at [1194, 602] on icon "sticky table" at bounding box center [1201, 615] width 26 height 26
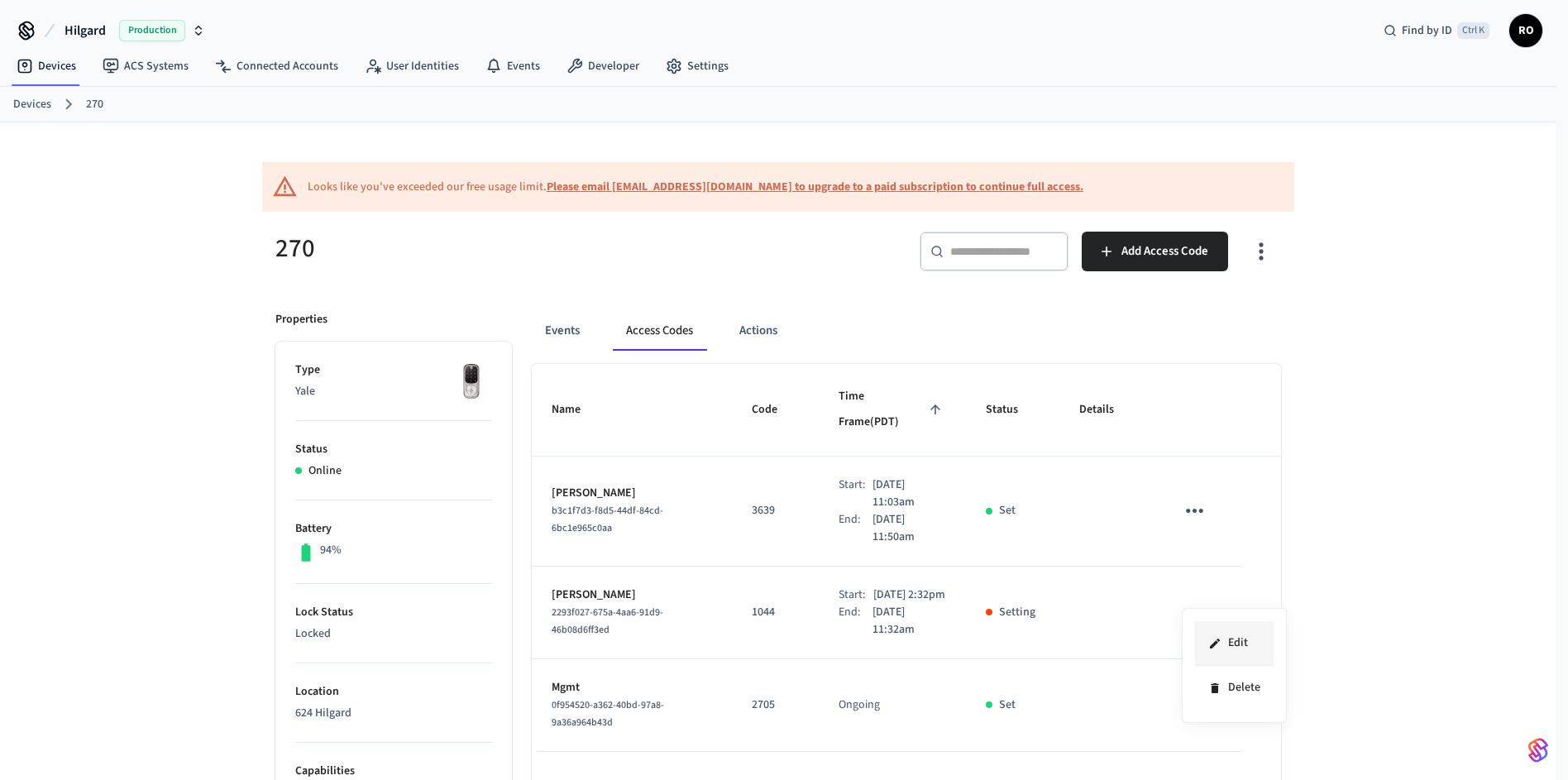
click at [1223, 628] on li "Edit" at bounding box center [1234, 643] width 78 height 45
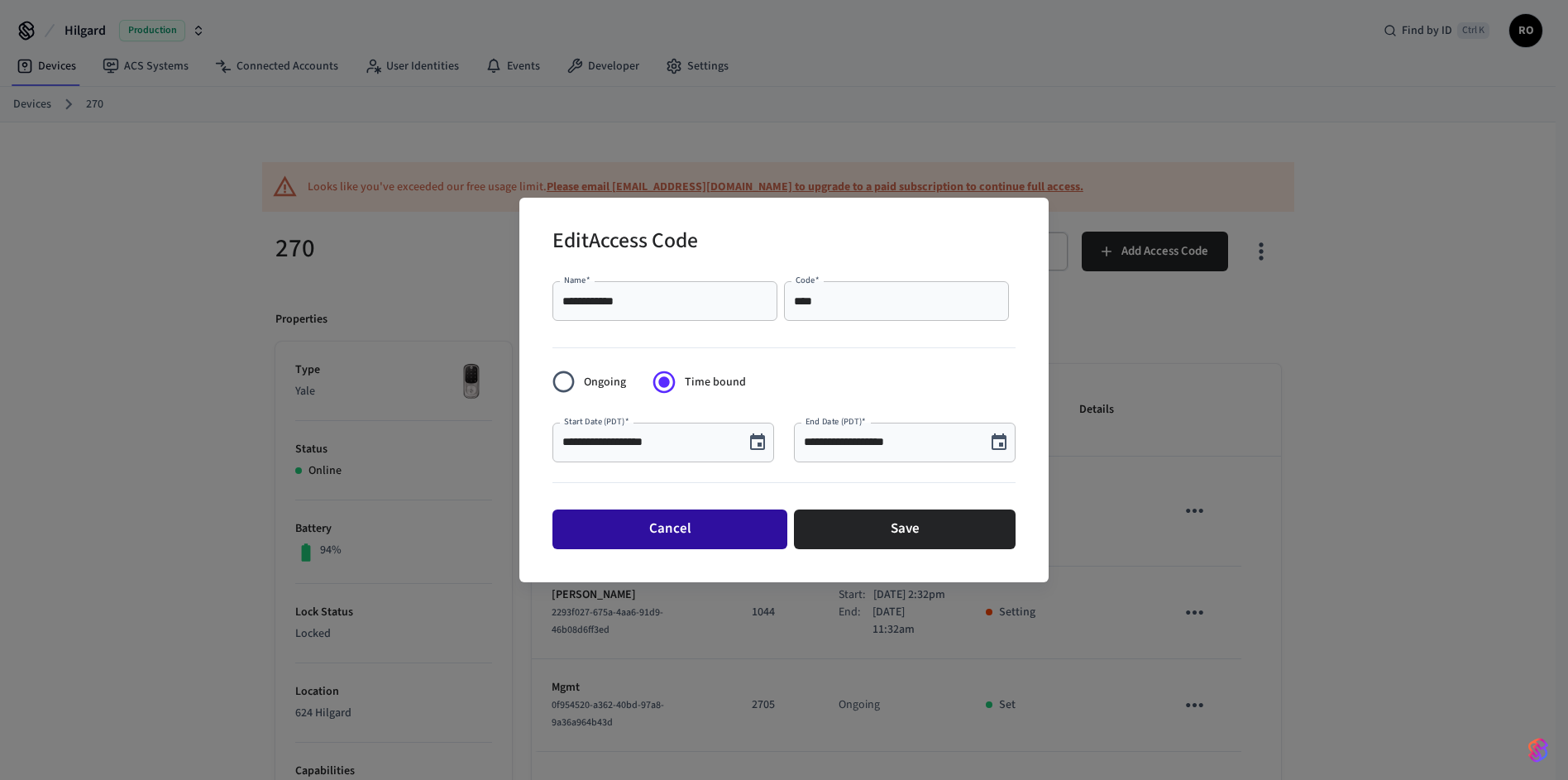
click at [682, 530] on button "Cancel" at bounding box center [670, 529] width 235 height 40
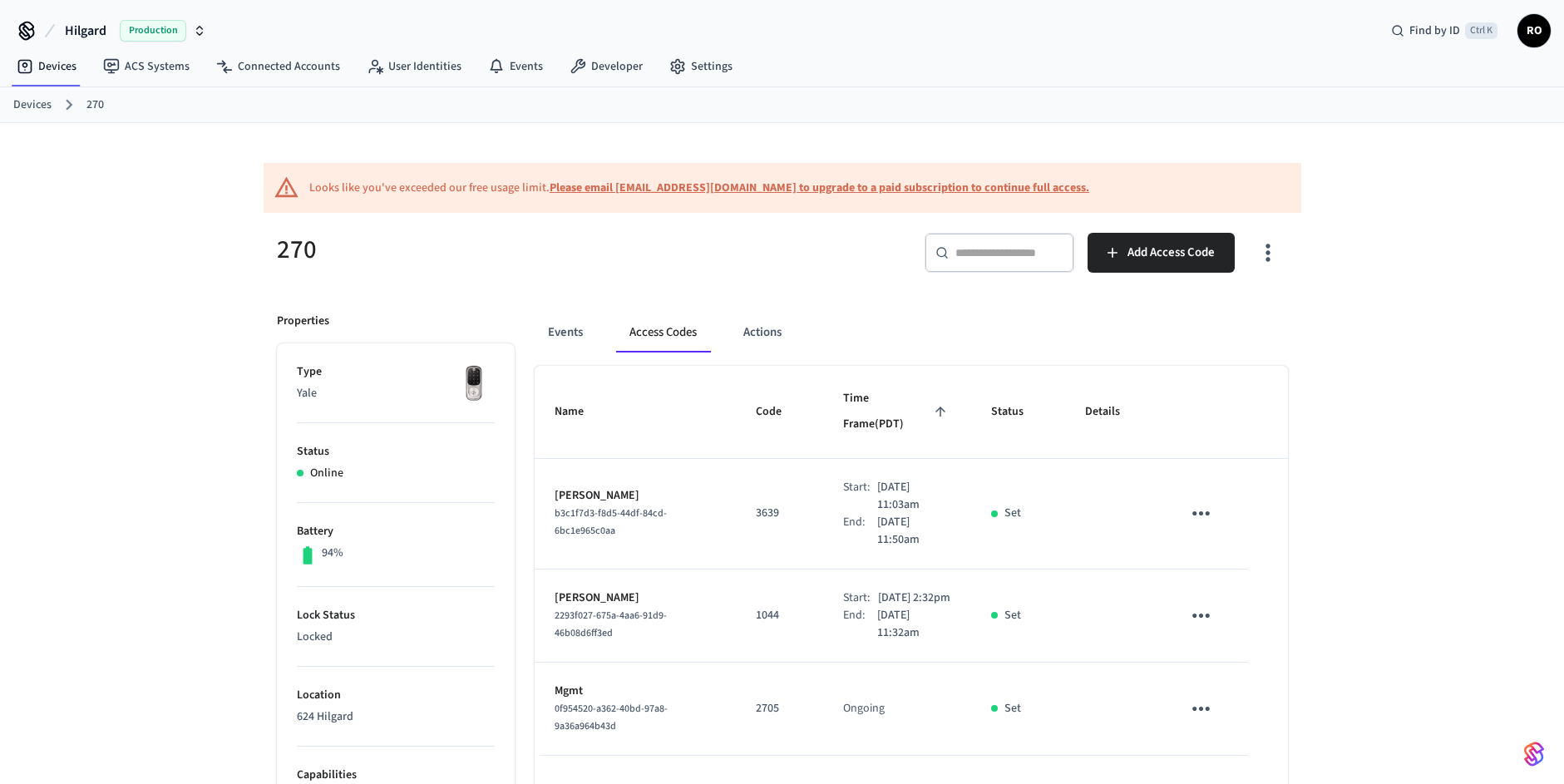
click at [1381, 579] on div "Looks like you've exceeded our free usage limit. Please email [EMAIL_ADDRESS][D…" at bounding box center [782, 704] width 1564 height 1162
